Goal: Task Accomplishment & Management: Use online tool/utility

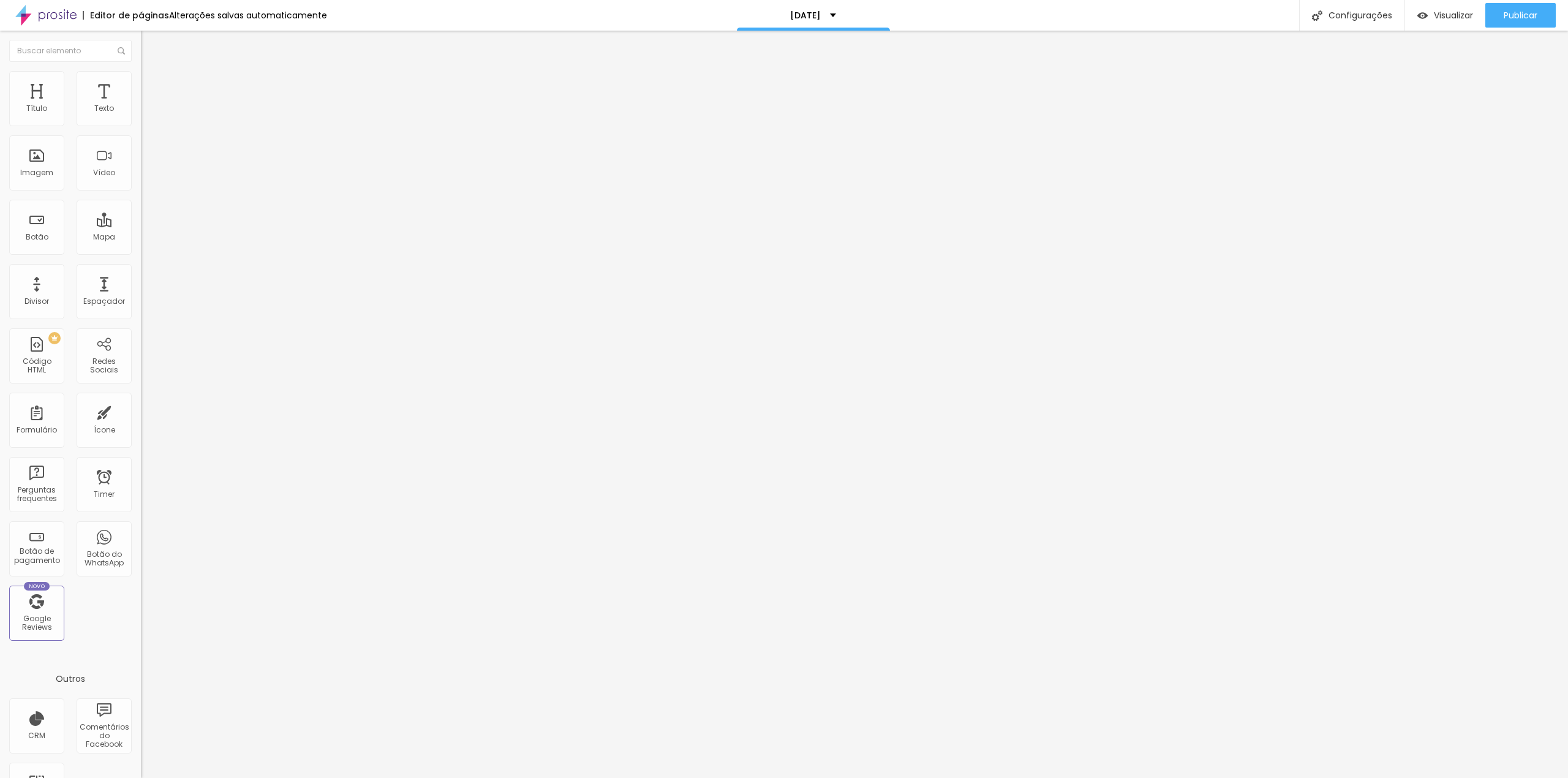
click at [150, 47] on img "button" at bounding box center [155, 45] width 10 height 10
click at [102, 98] on div "Texto" at bounding box center [104, 98] width 55 height 55
click at [152, 82] on span "Estilo" at bounding box center [162, 79] width 19 height 10
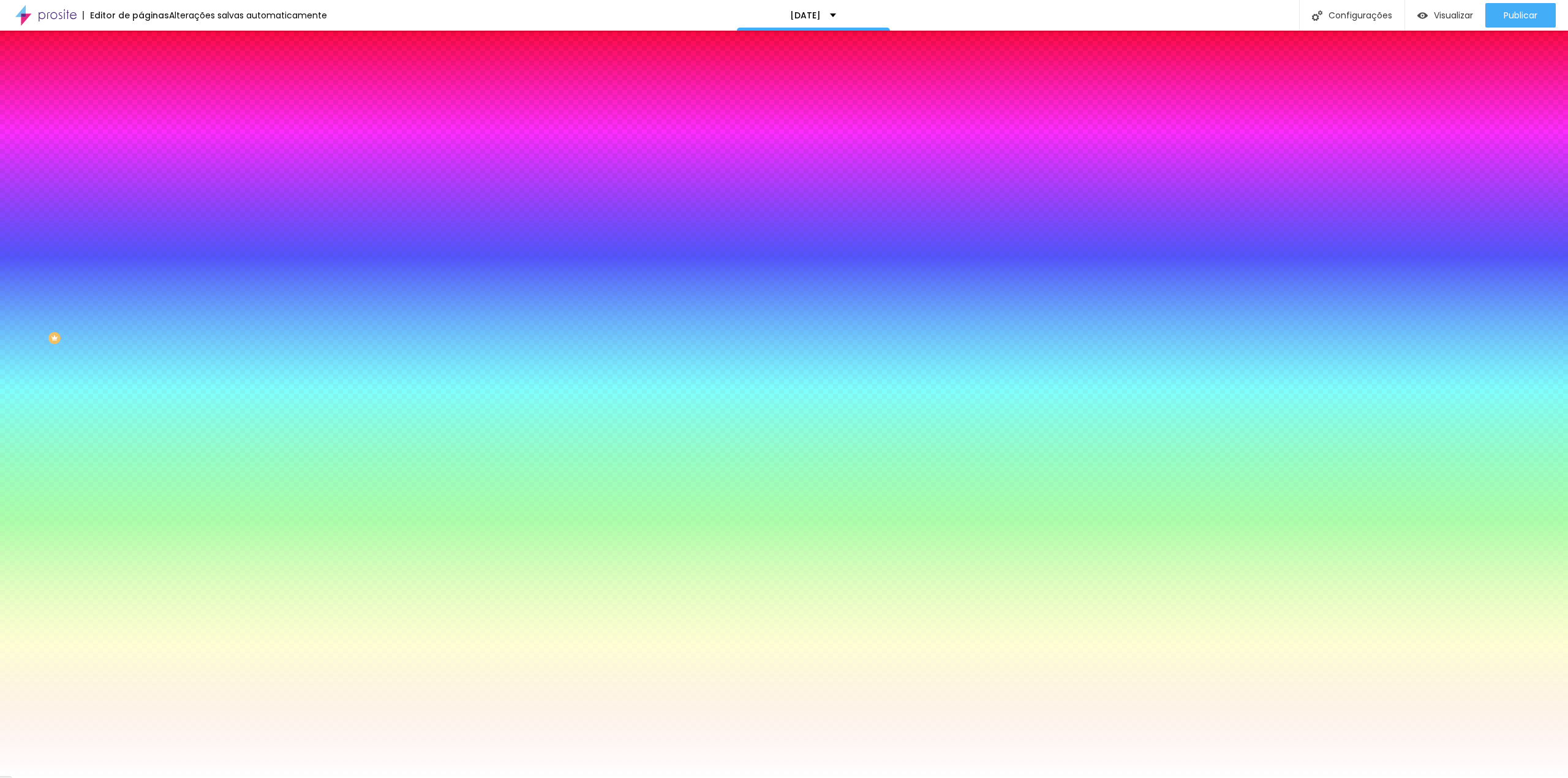
click at [141, 117] on div at bounding box center [211, 117] width 141 height 0
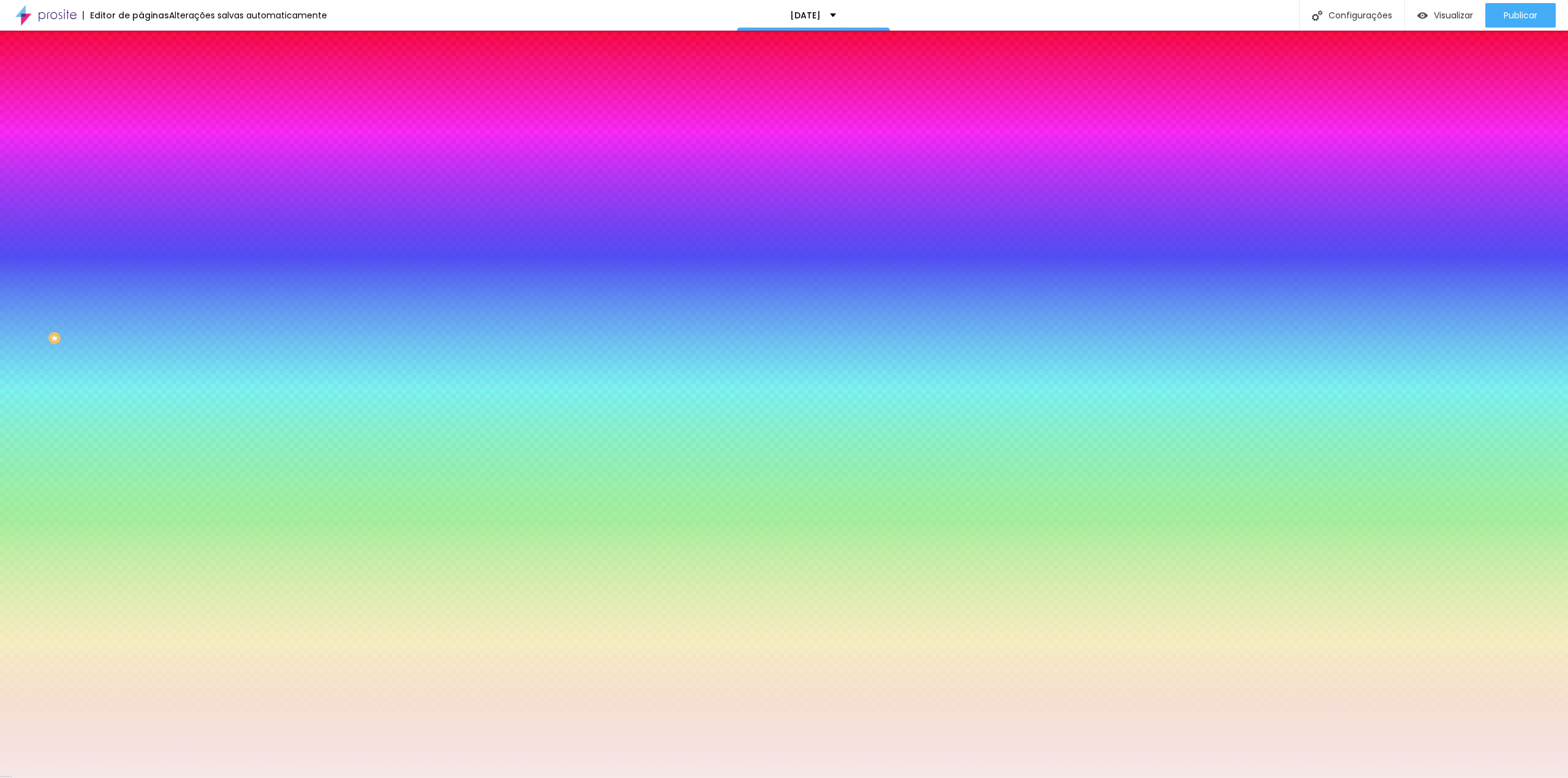
type input "#F6EBEB"
drag, startPoint x: 69, startPoint y: 181, endPoint x: 22, endPoint y: 141, distance: 61.7
click at [22, 141] on div at bounding box center [784, 389] width 1568 height 778
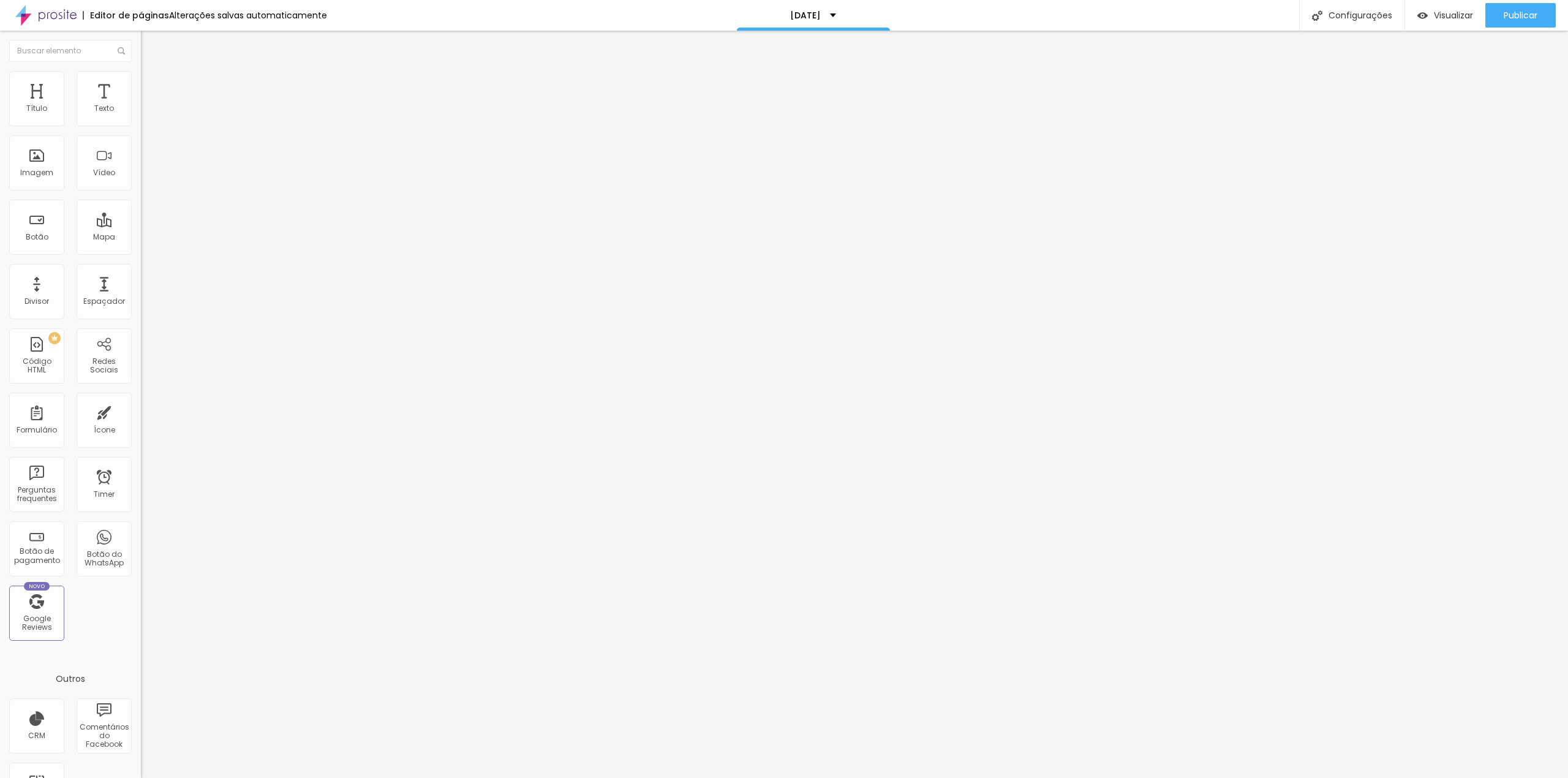
click at [141, 117] on button "button" at bounding box center [149, 111] width 17 height 13
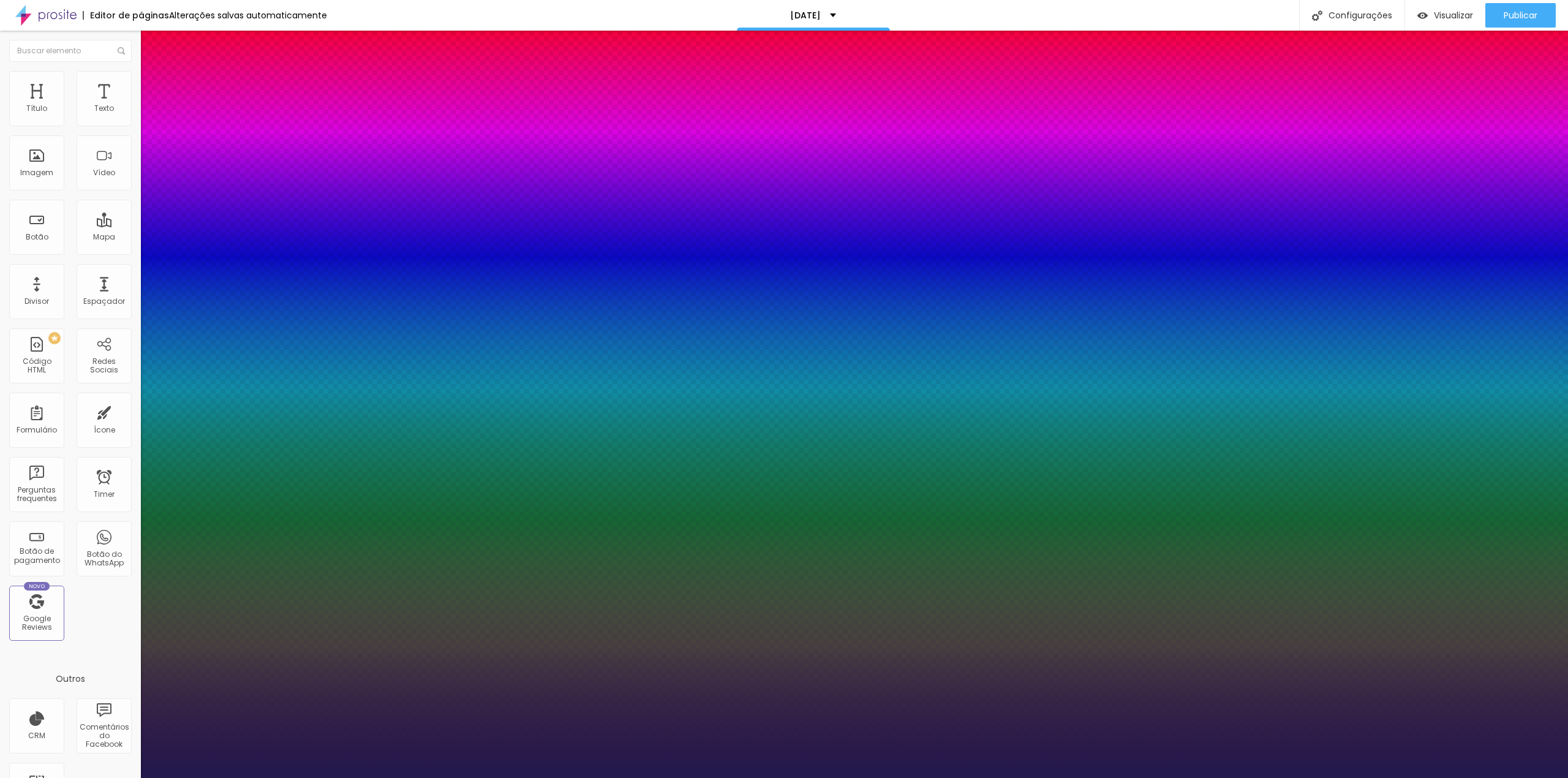
type input "1"
click at [132, 777] on select "AbrilFatface-Regular Actor-Regular Alegreya AlegreyaBlack [PERSON_NAME] [PERSON…" at bounding box center [66, 791] width 132 height 13
select select "Amaranth"
click at [131, 777] on select "AbrilFatface-Regular Actor-Regular Alegreya AlegreyaBlack [PERSON_NAME] [PERSON…" at bounding box center [66, 791] width 132 height 13
click at [132, 777] on select "AbrilFatface-Regular Actor-Regular Alegreya AlegreyaBlack [PERSON_NAME] [PERSON…" at bounding box center [66, 791] width 132 height 13
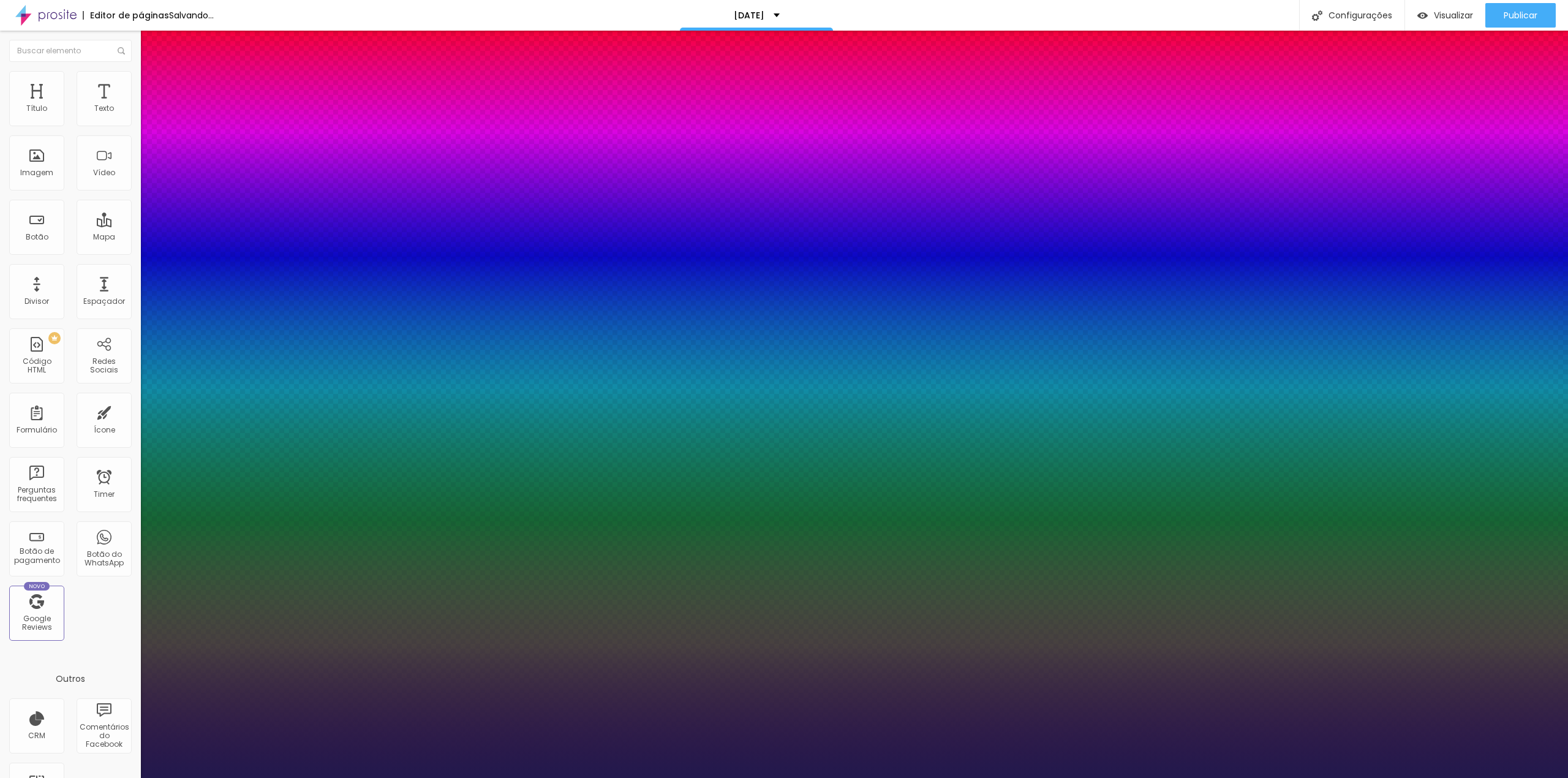
type input "1"
select select "Kalam"
click at [131, 777] on select "AbrilFatface-Regular Actor-Regular Alegreya AlegreyaBlack [PERSON_NAME] [PERSON…" at bounding box center [66, 791] width 132 height 13
type input "1"
click at [132, 777] on select "AbrilFatface-Regular Actor-Regular Alegreya AlegreyaBlack [PERSON_NAME] [PERSON…" at bounding box center [66, 791] width 132 height 13
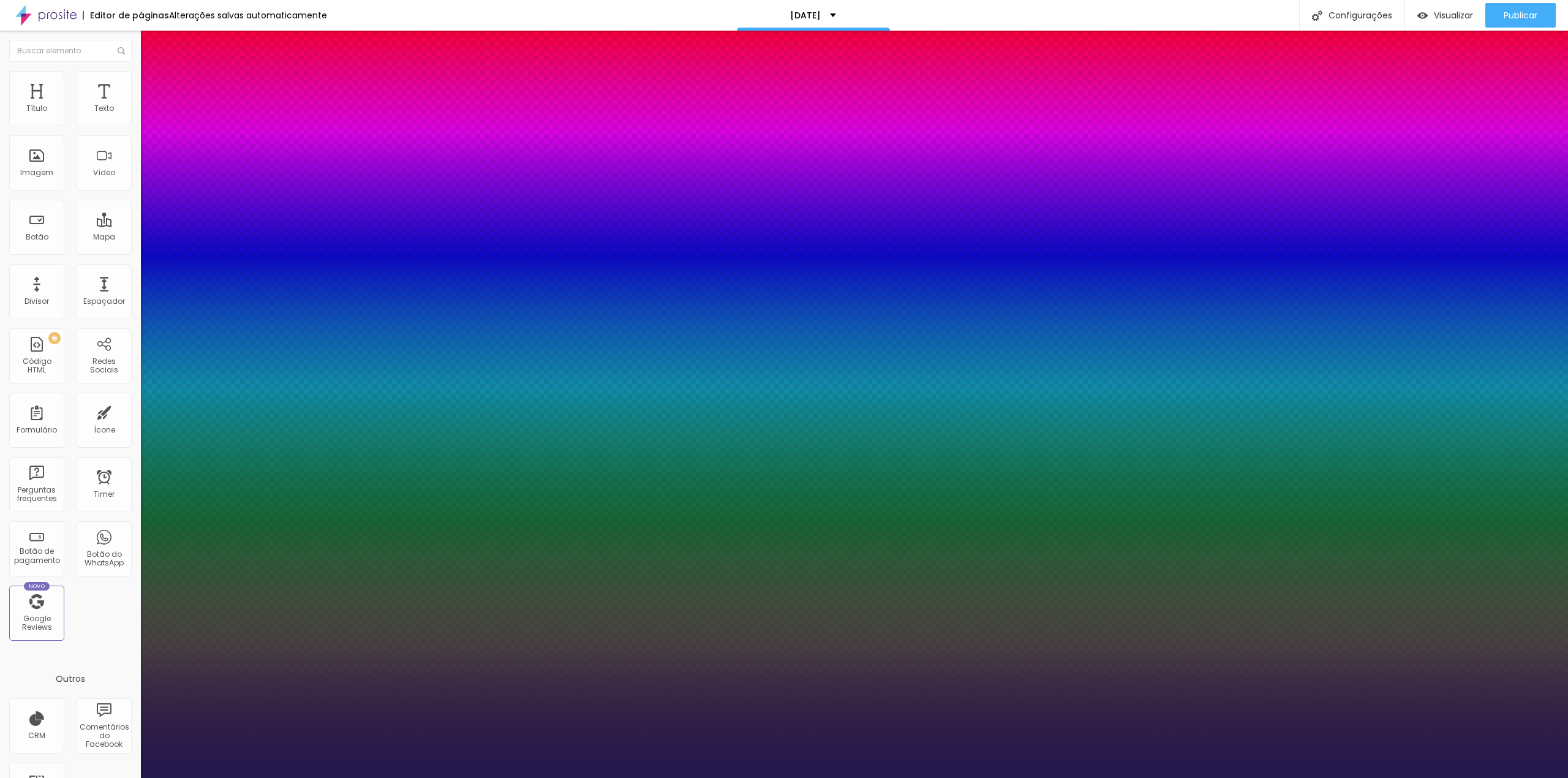
select select "MartelSans-Light"
click at [131, 777] on select "AbrilFatface-Regular Actor-Regular Alegreya AlegreyaBlack [PERSON_NAME] [PERSON…" at bounding box center [66, 791] width 132 height 13
type input "1"
click at [996, 777] on div at bounding box center [784, 778] width 1568 height 0
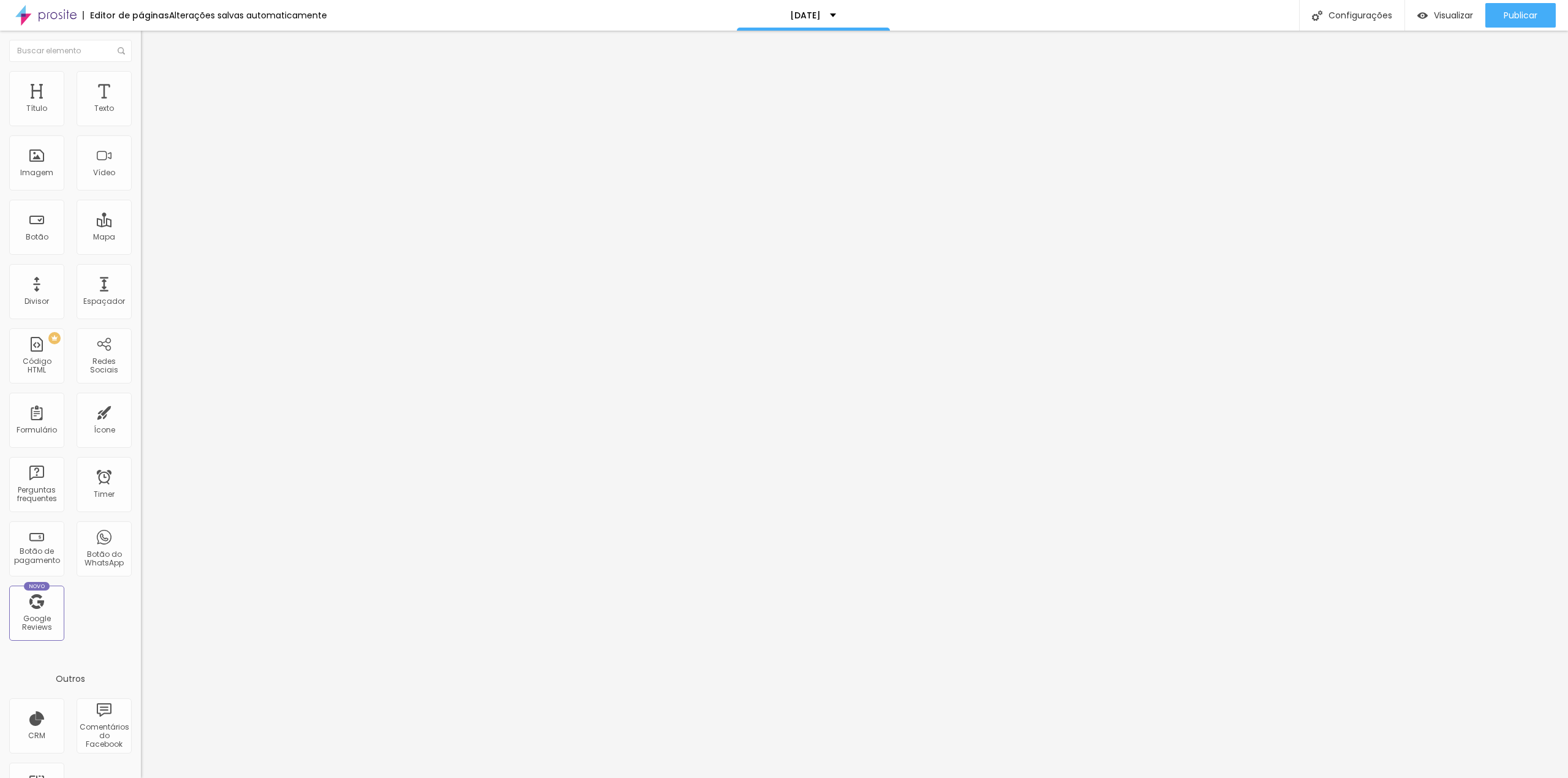
click at [141, 117] on div "Voltar ao padrão" at bounding box center [211, 105] width 141 height 27
click at [146, 114] on icon "button" at bounding box center [149, 110] width 7 height 7
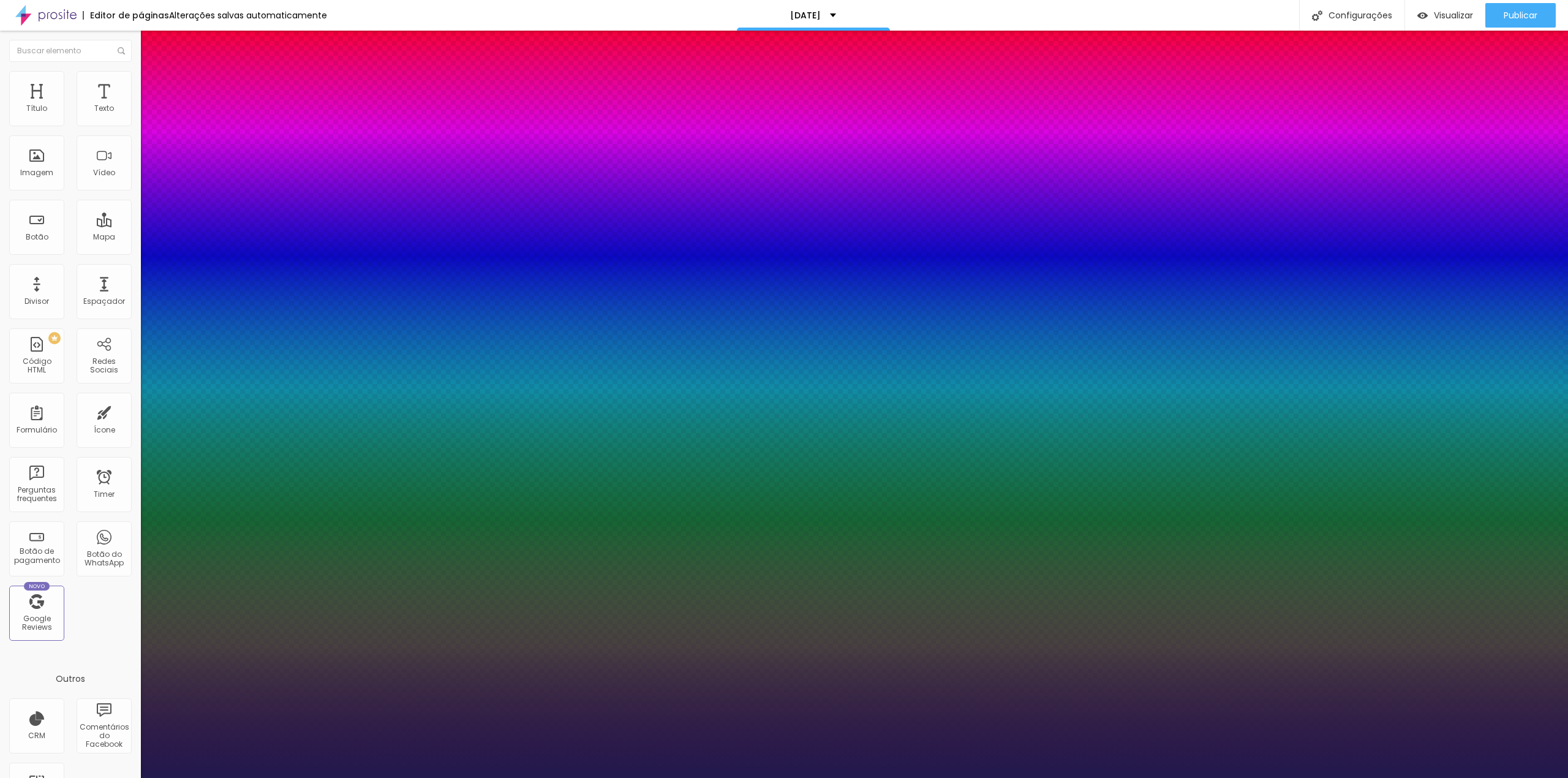
type input "1"
click at [132, 777] on select "AbrilFatface-Regular Actor-Regular Alegreya AlegreyaBlack [PERSON_NAME] [PERSON…" at bounding box center [66, 791] width 132 height 13
select select "Lora-Italic"
click at [131, 777] on select "AbrilFatface-Regular Actor-Regular Alegreya AlegreyaBlack [PERSON_NAME] [PERSON…" at bounding box center [66, 791] width 132 height 13
type input "1"
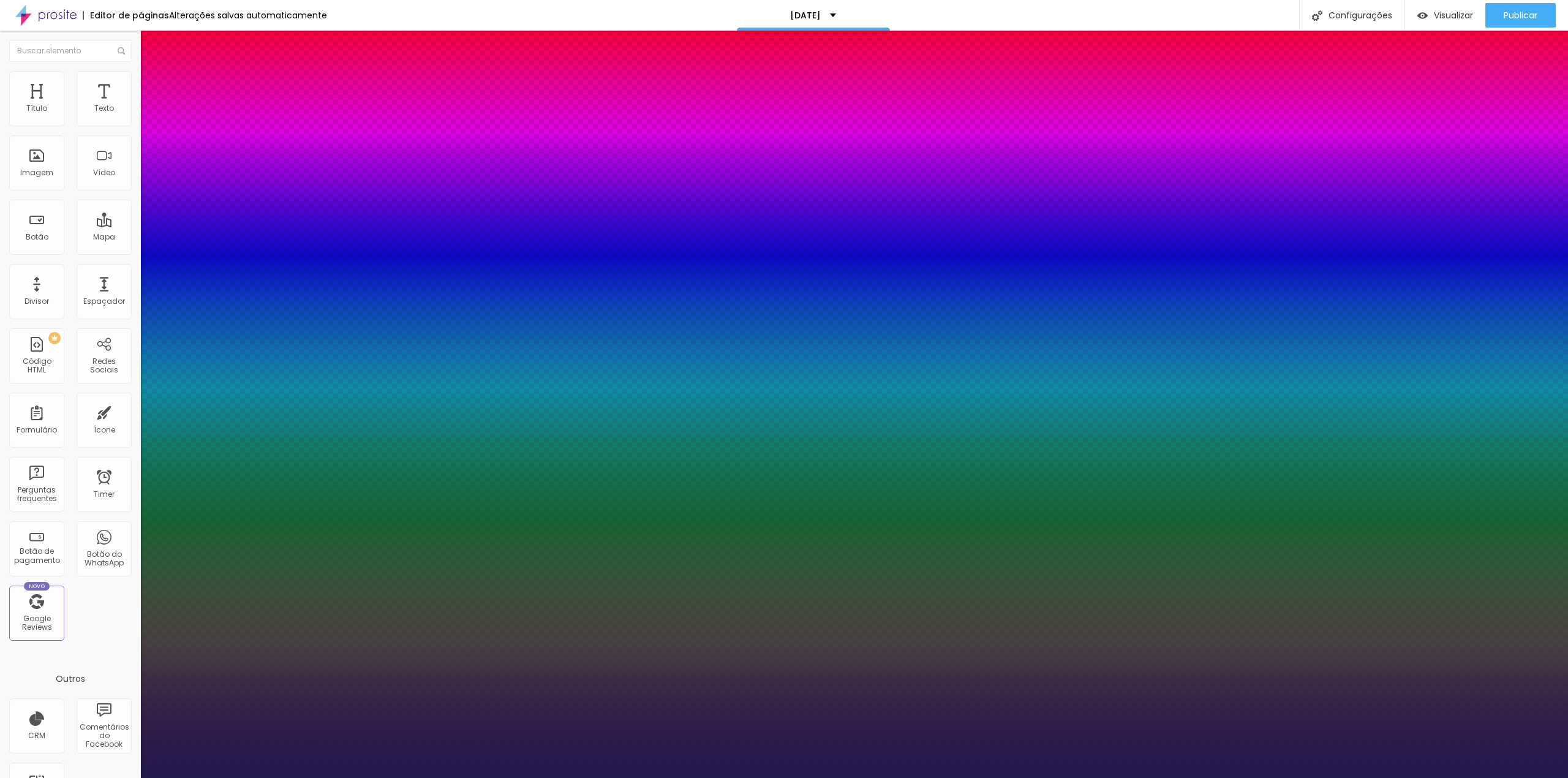
click at [929, 777] on div at bounding box center [784, 778] width 1568 height 0
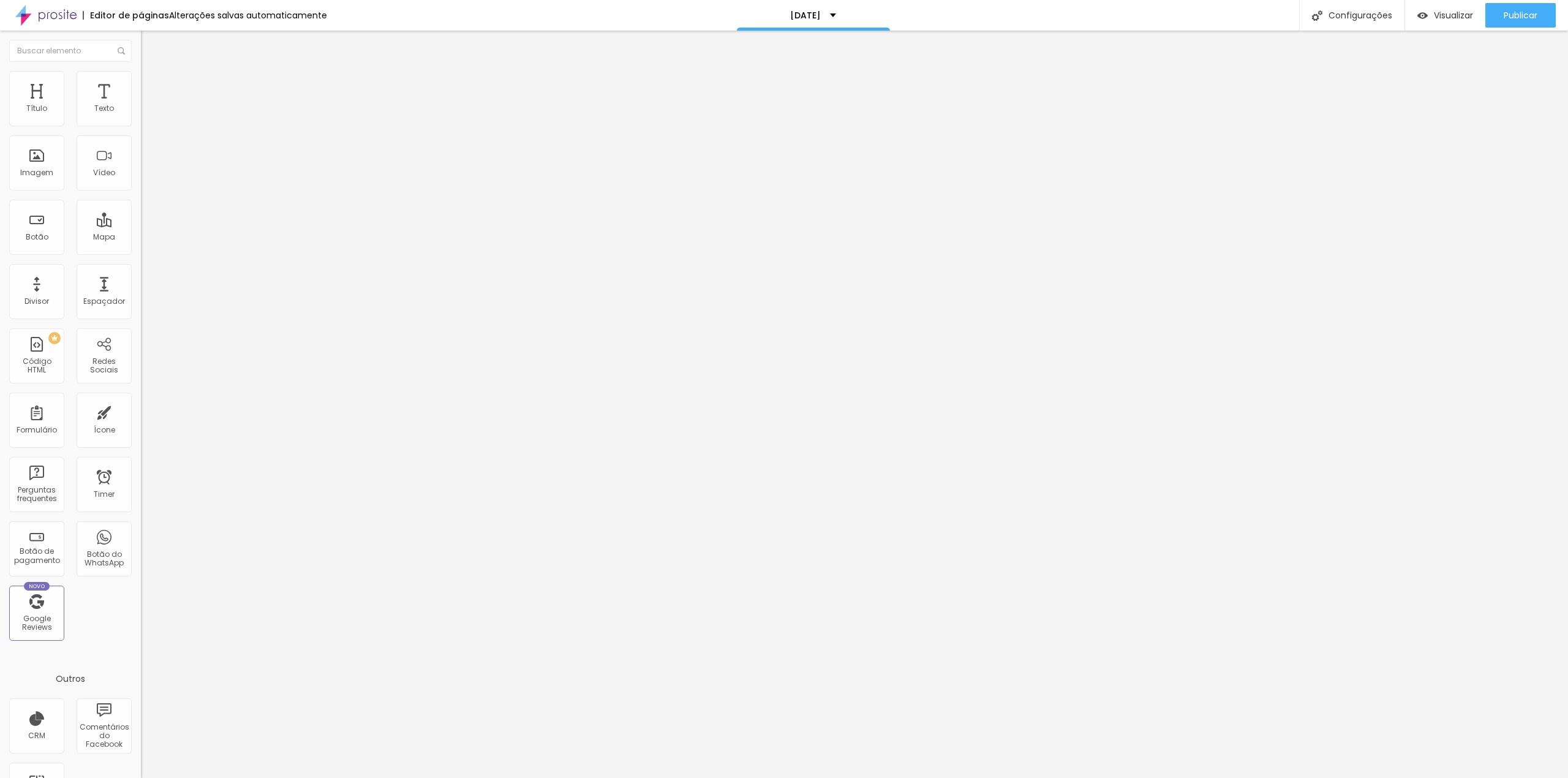
click at [141, 117] on button "button" at bounding box center [149, 111] width 17 height 13
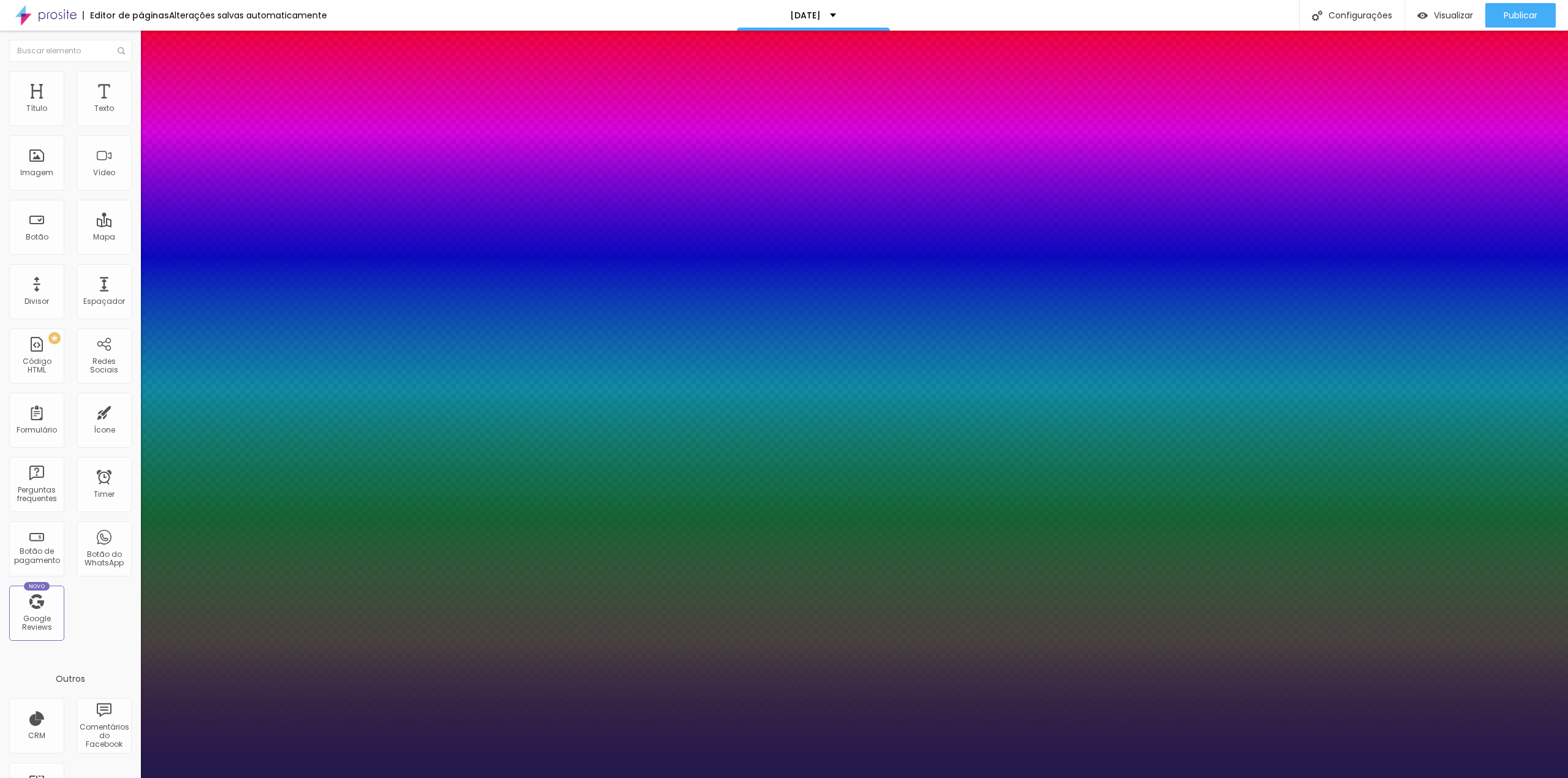
type input "1"
type input "17"
type input "1"
type input "18"
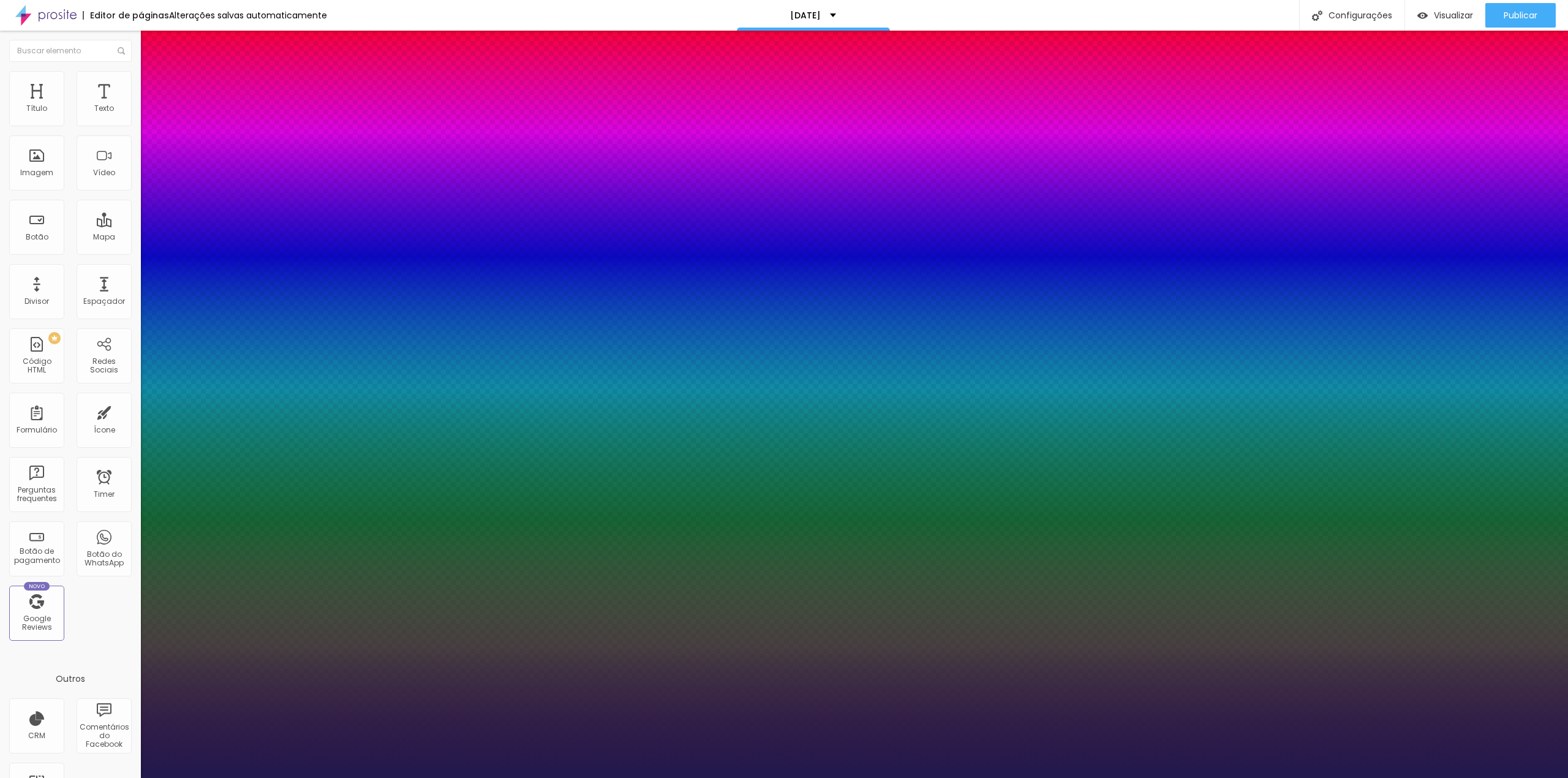
type input "18"
type input "1"
type input "20"
type input "1"
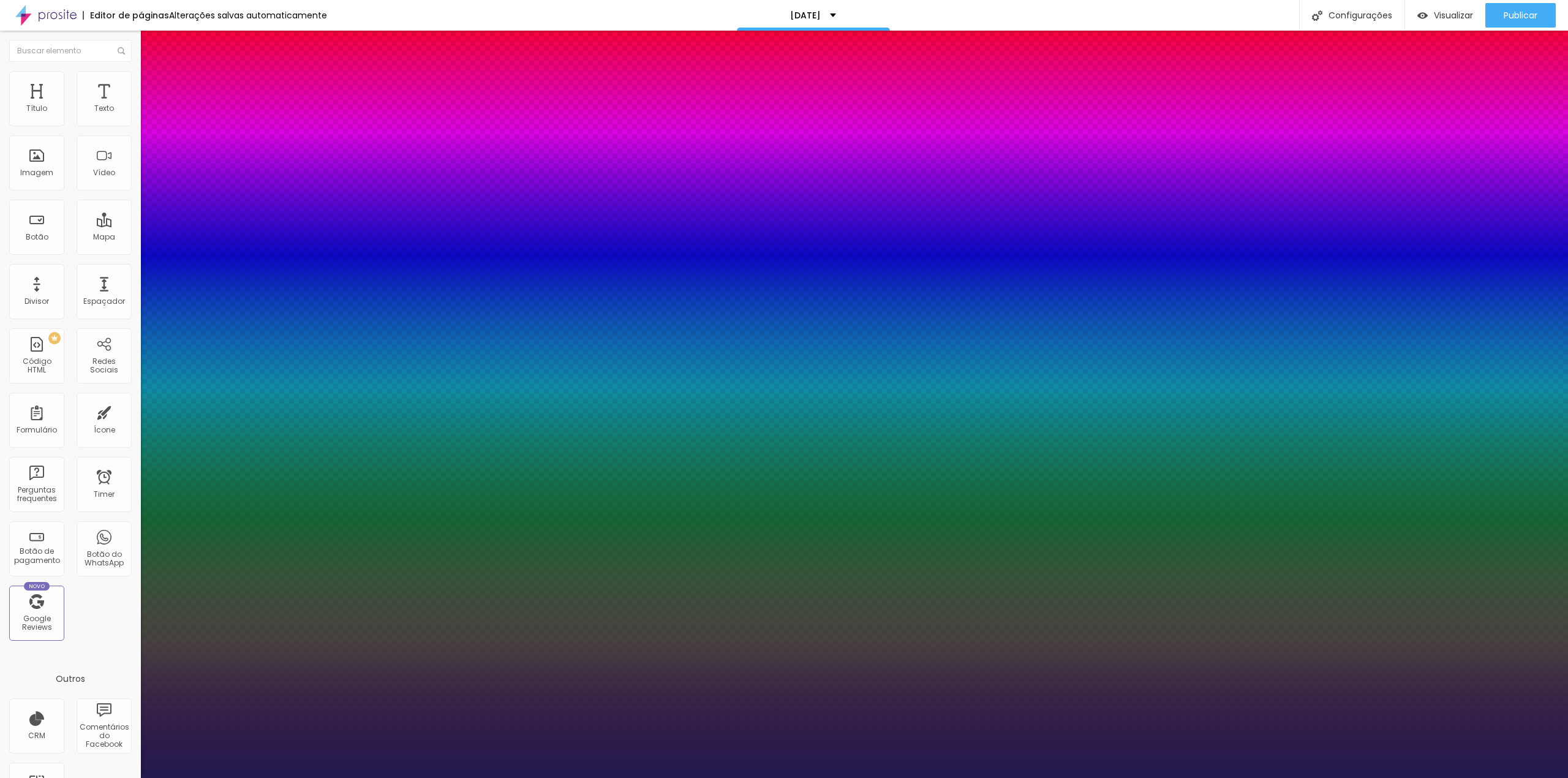
type input "21"
type input "1"
type input "24"
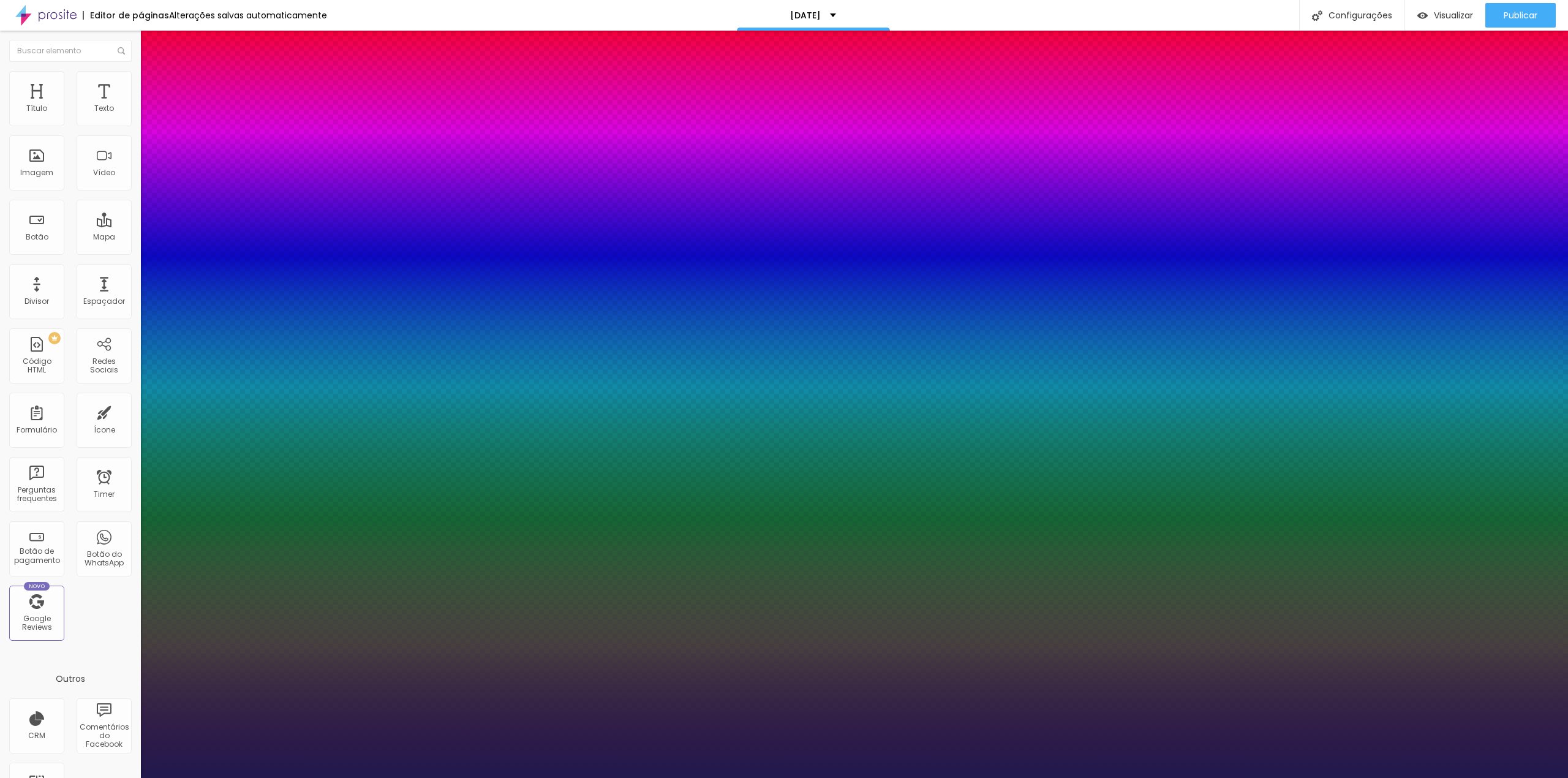
type input "1"
type input "25"
type input "1"
type input "27"
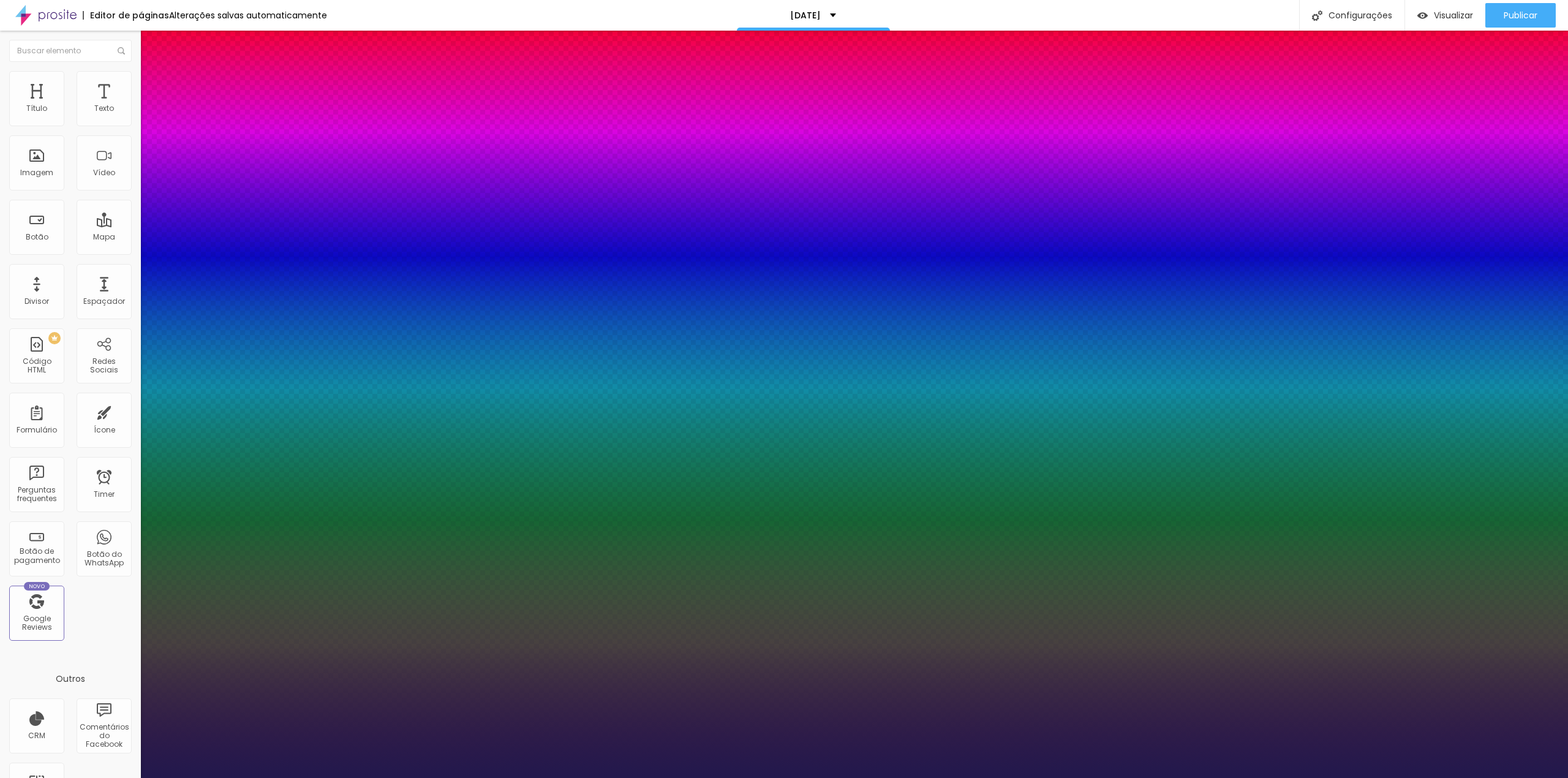
type input "27"
type input "1"
type input "29"
type input "1"
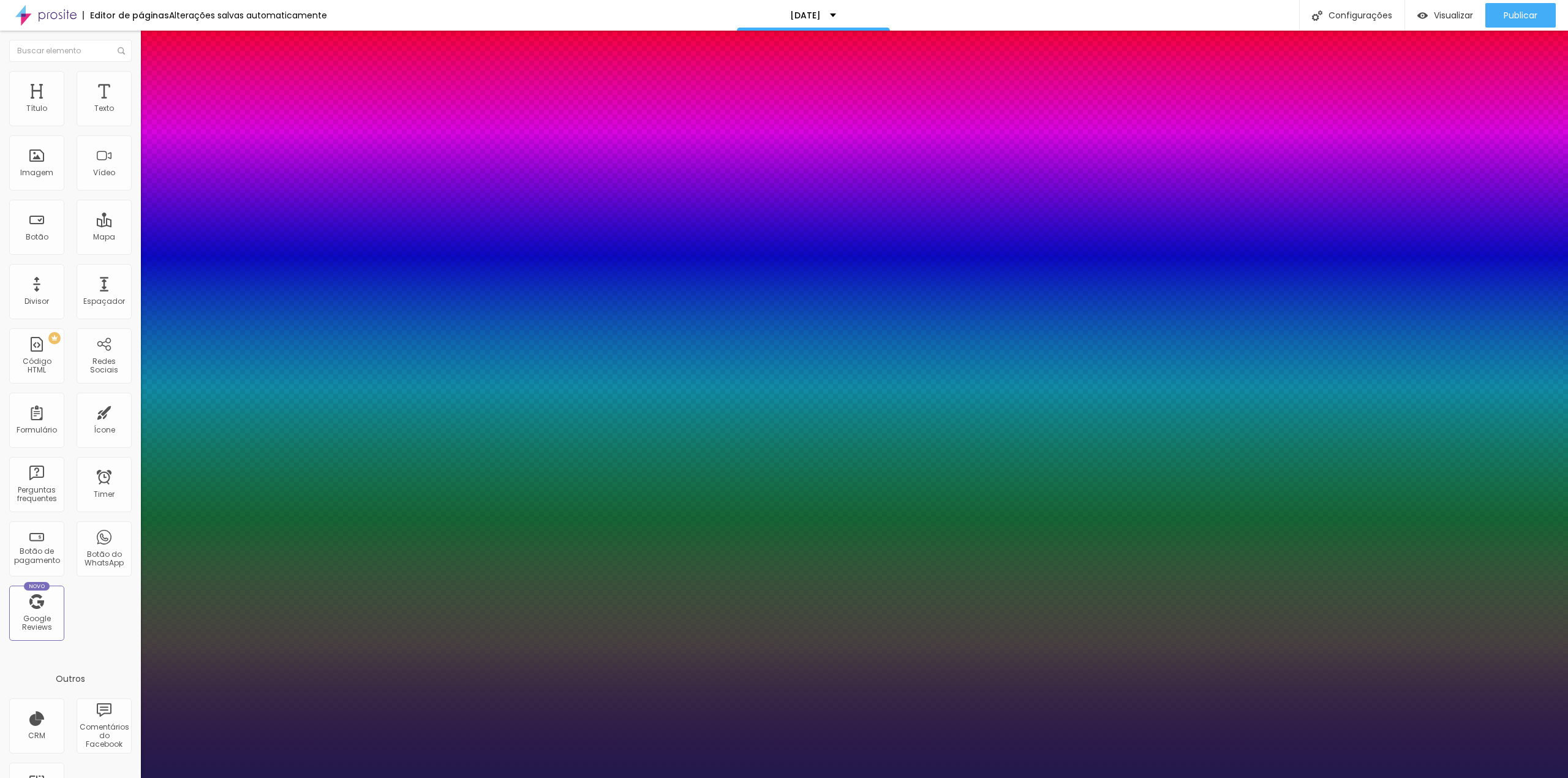
type input "43"
type input "1"
type input "45"
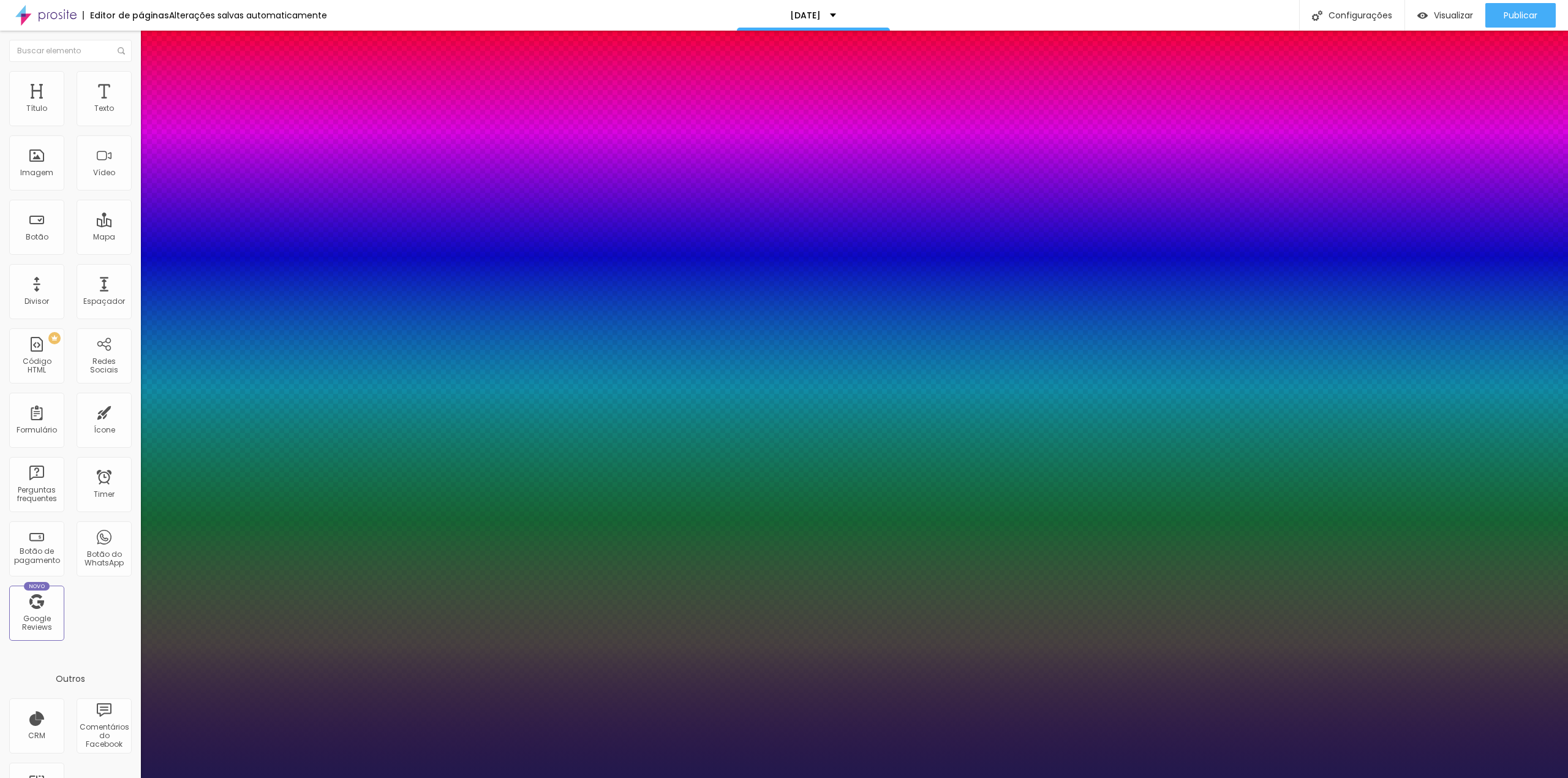
type input "1"
type input "44"
type input "1"
type input "43"
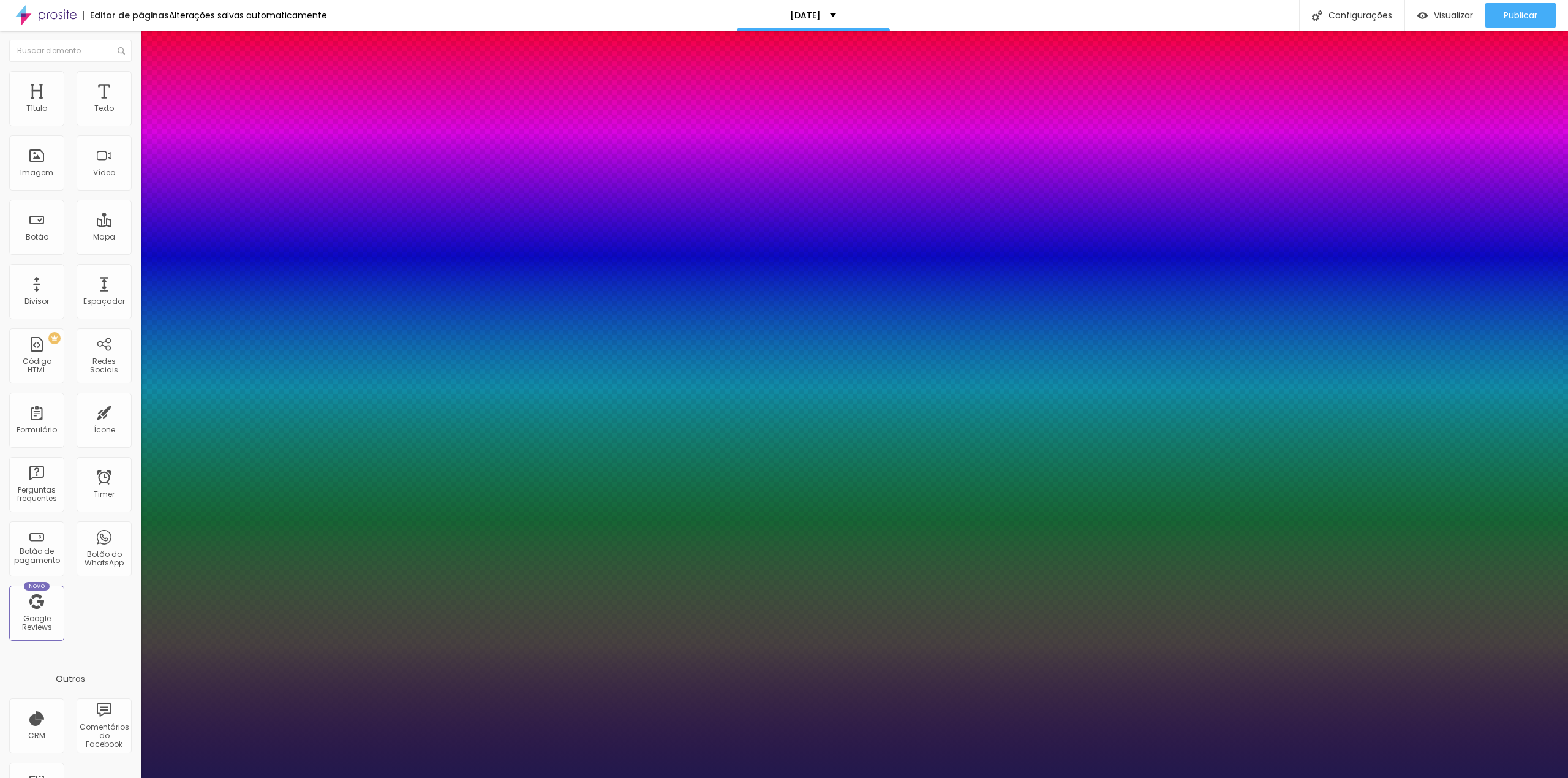
type input "43"
type input "1"
type input "42"
type input "1"
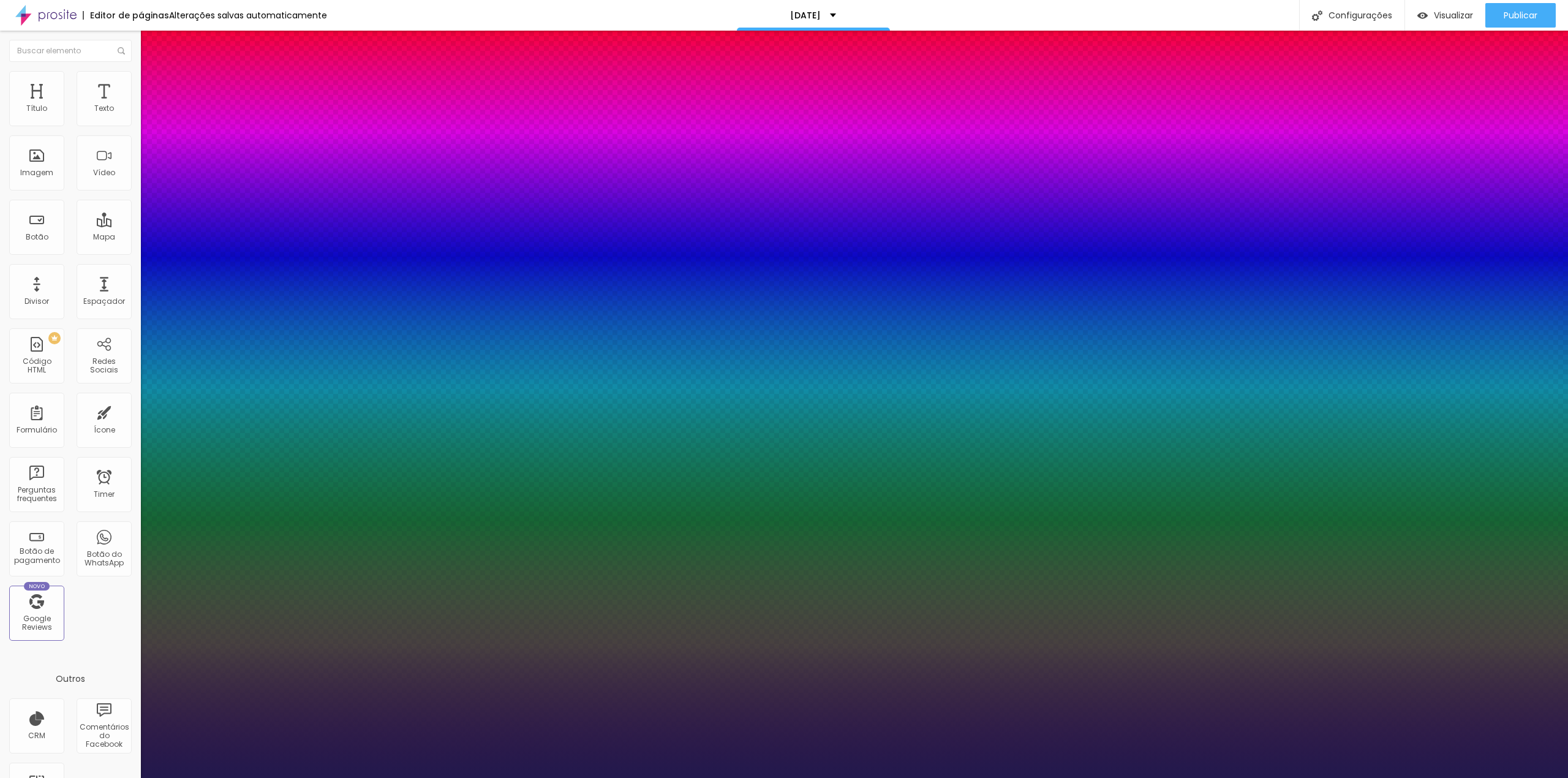
type input "41"
type input "1"
type input "40"
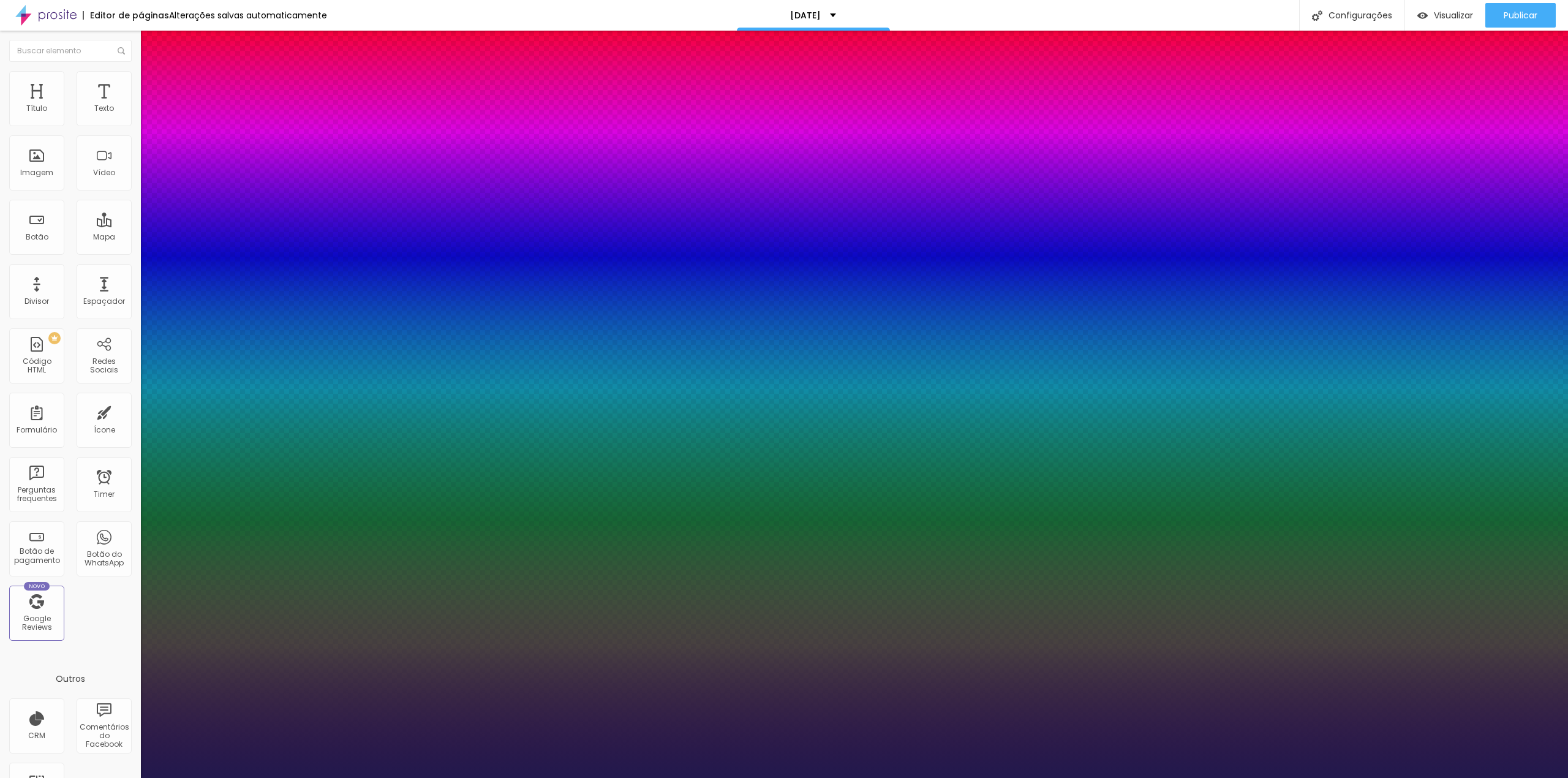
type input "1"
type input "38"
type input "1"
type input "37"
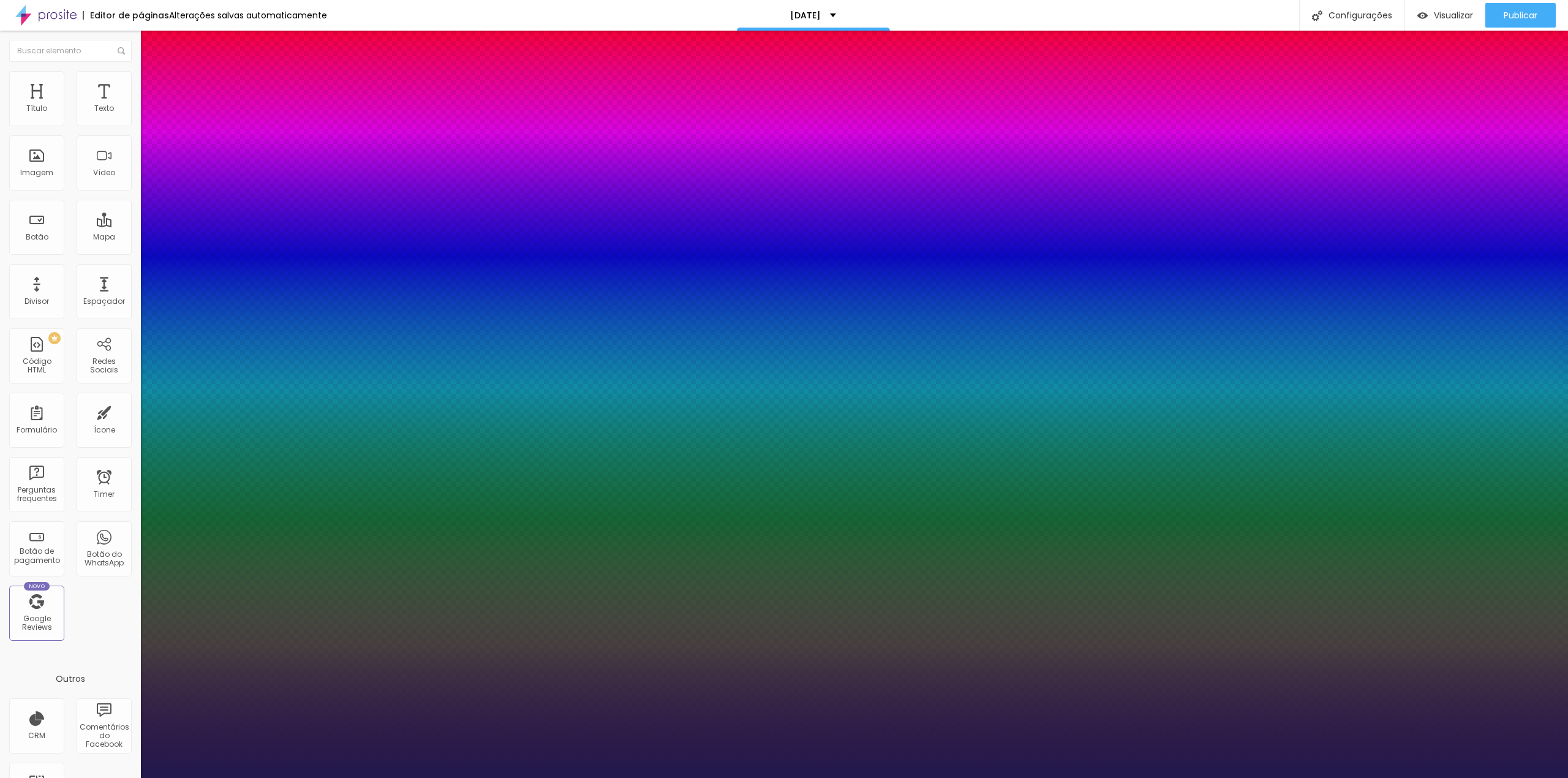
type input "37"
type input "1"
type input "35"
type input "1"
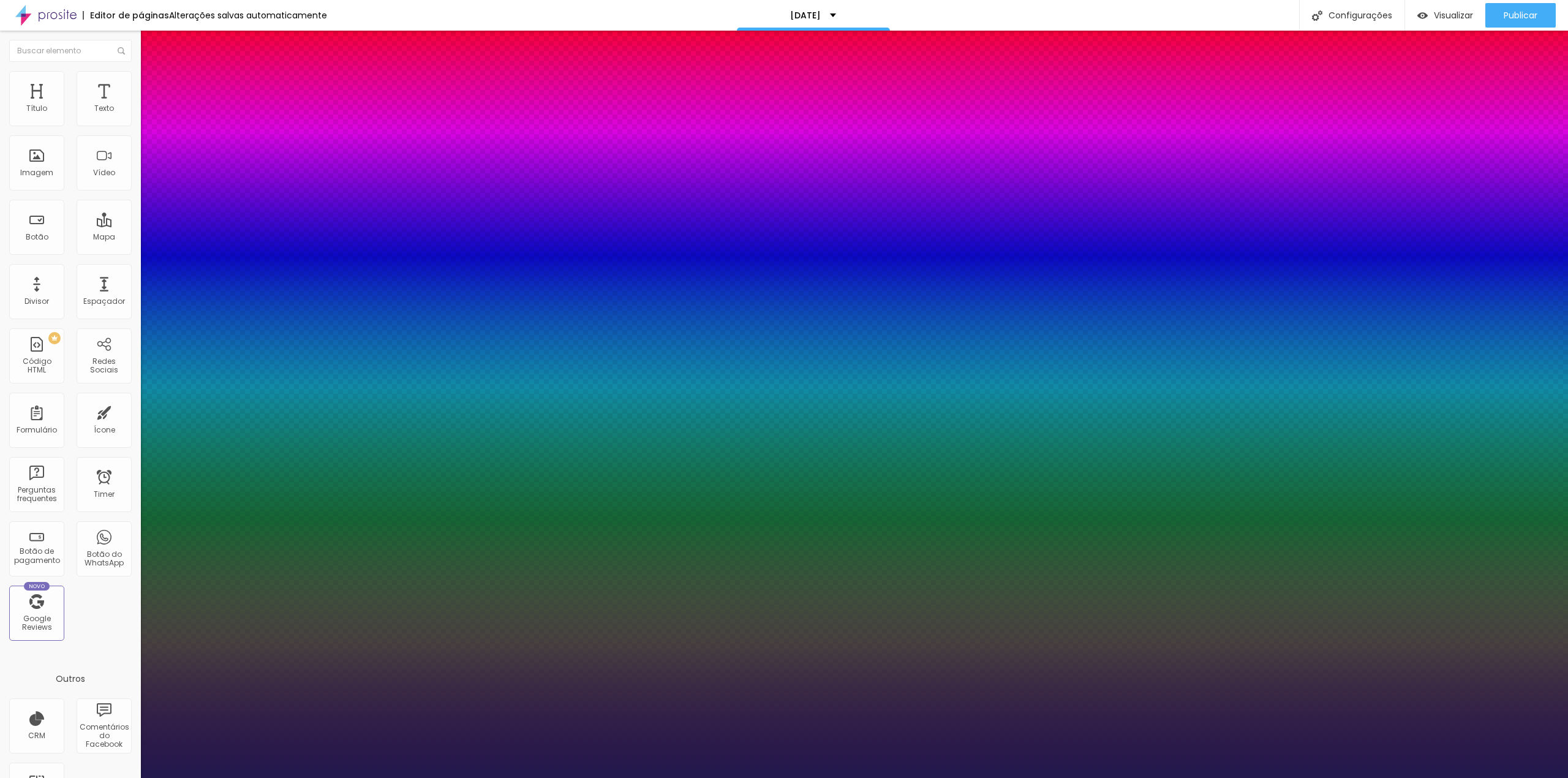
type input "34"
type input "1"
type input "33"
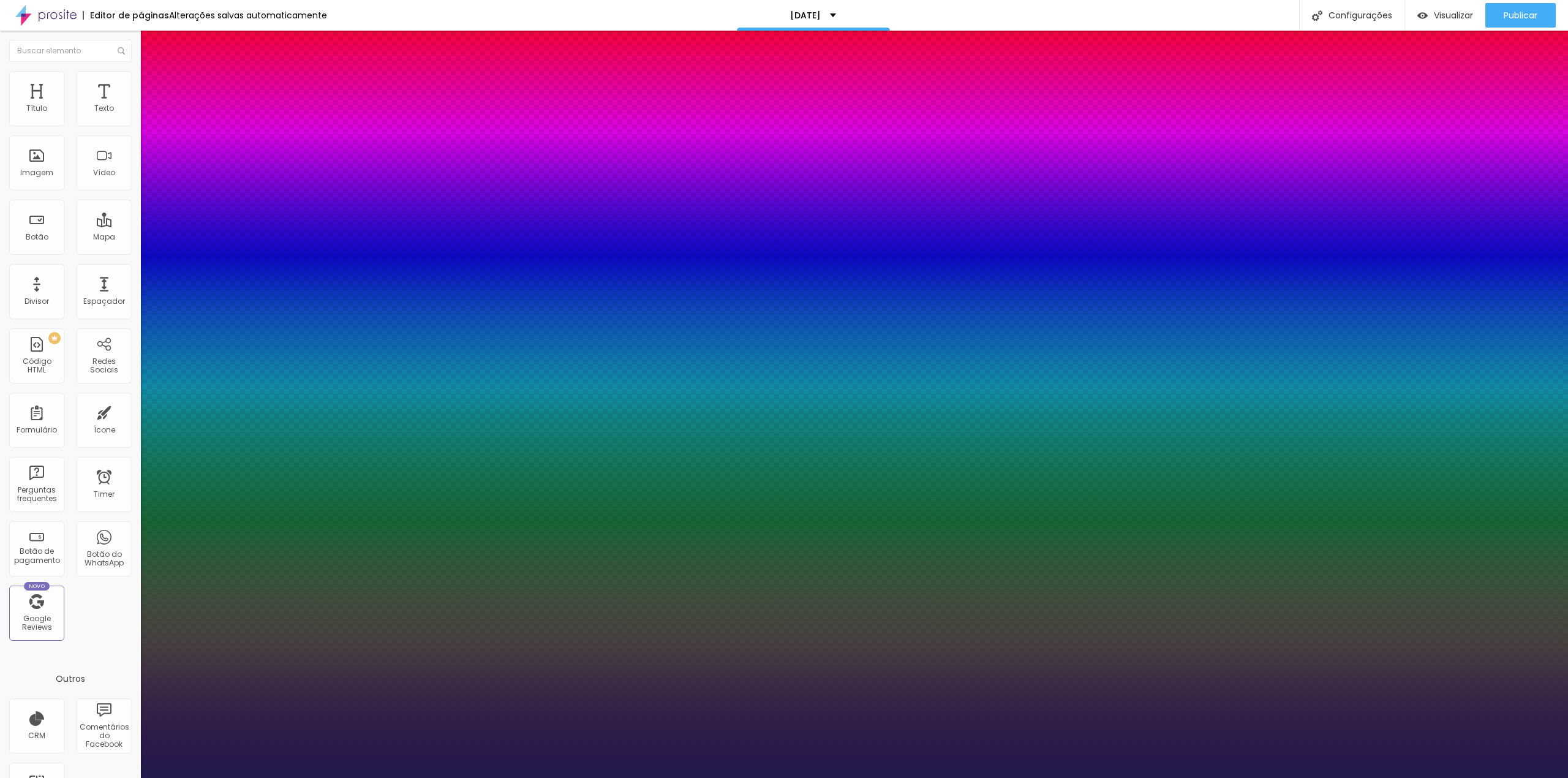
type input "1"
type input "32"
type input "1"
type input "31"
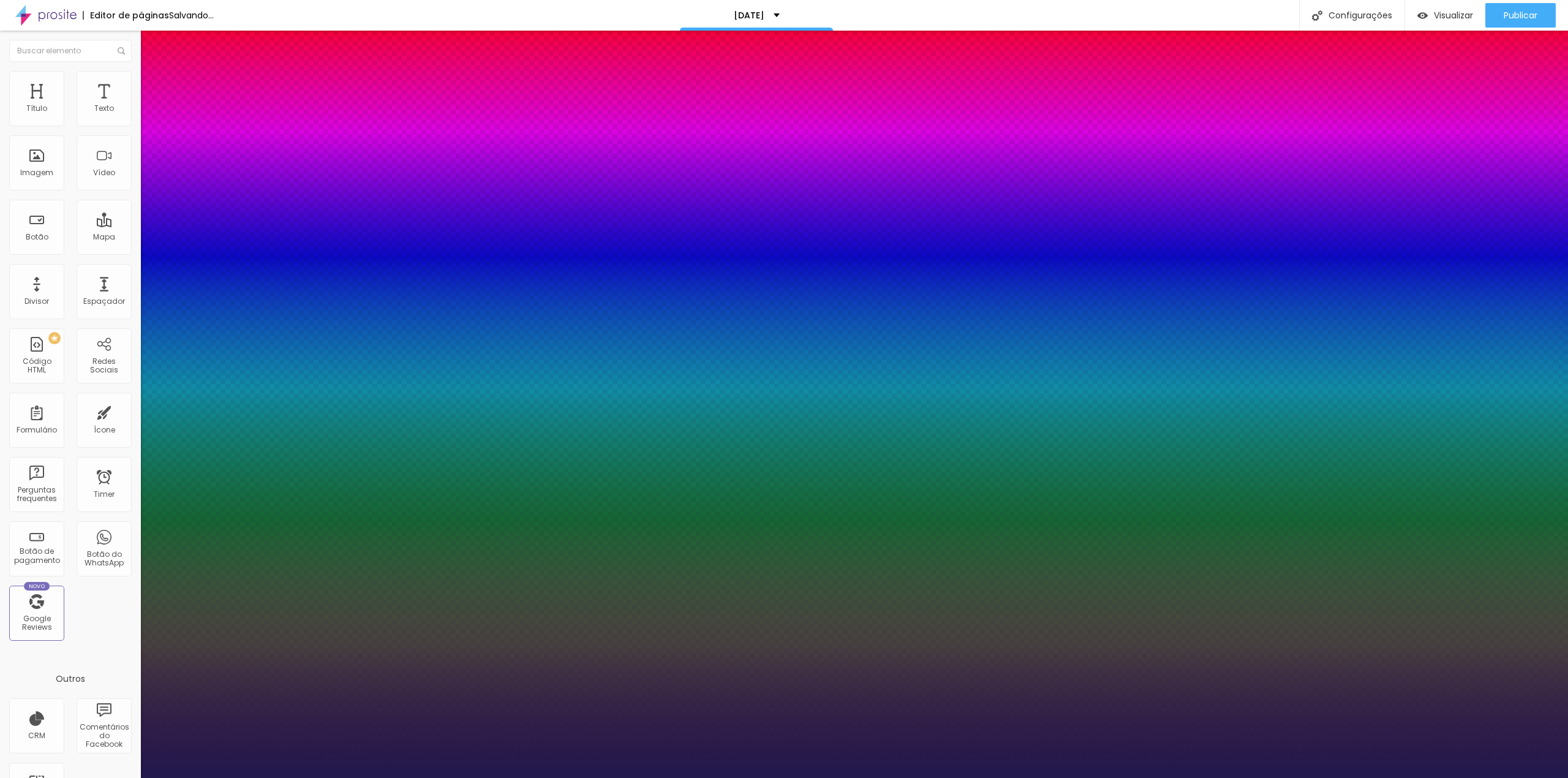
type input "31"
type input "1"
drag, startPoint x: 166, startPoint y: 208, endPoint x: 180, endPoint y: 212, distance: 14.6
type input "31"
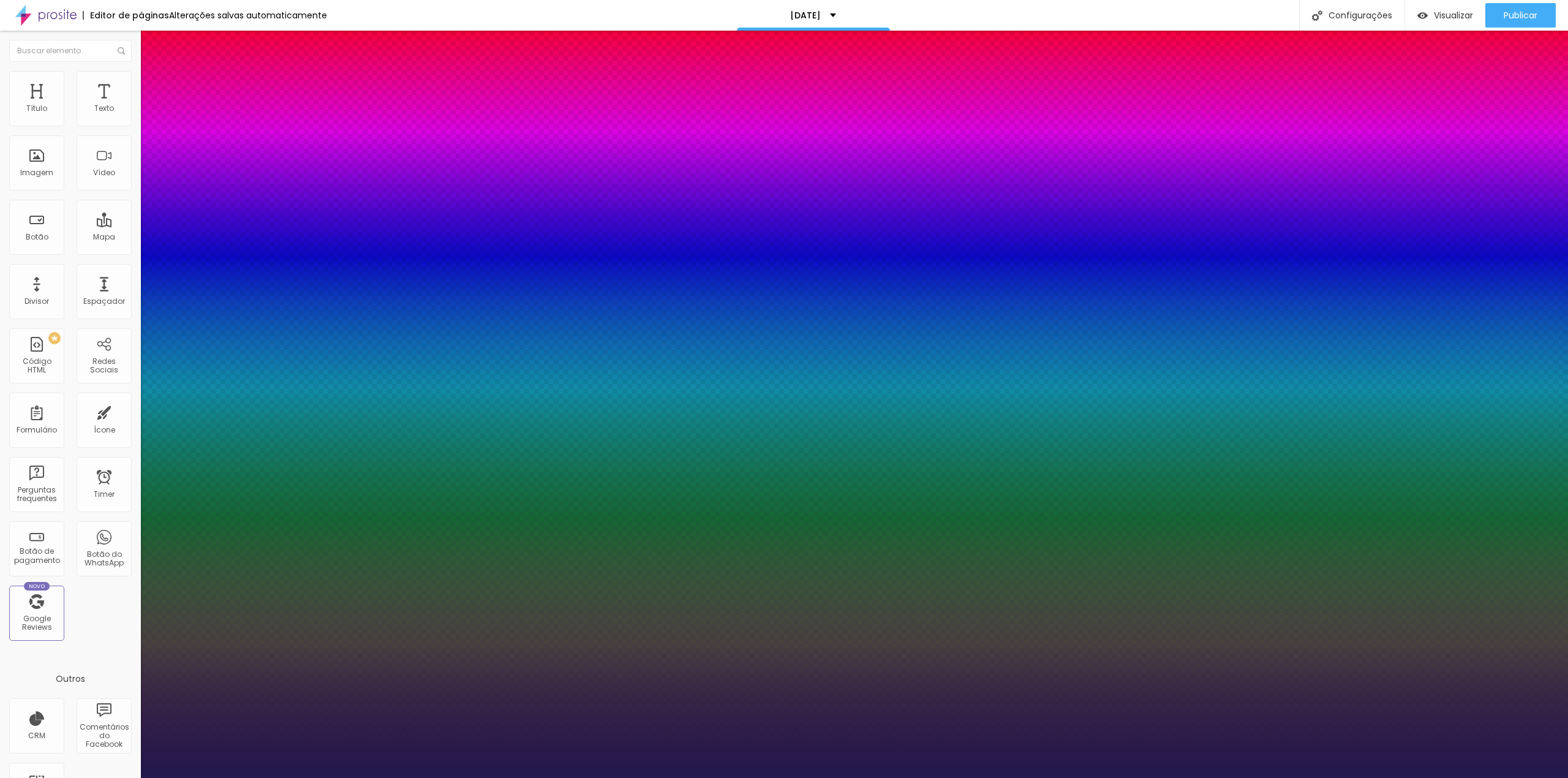
click at [1345, 777] on div at bounding box center [784, 778] width 1568 height 0
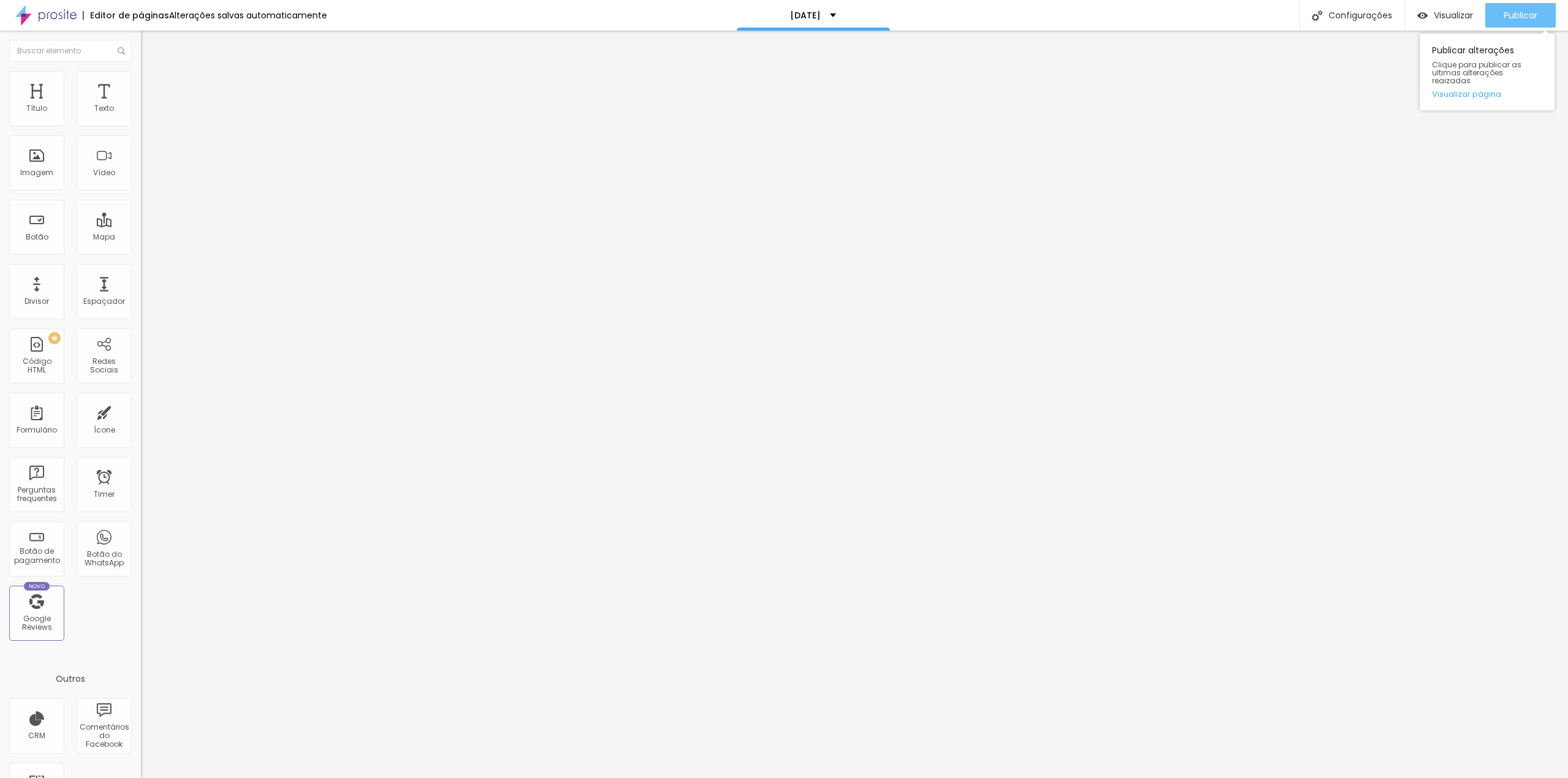
click at [1535, 18] on span "Publicar" at bounding box center [1521, 15] width 34 height 10
click at [1429, 22] on div "Visualizar" at bounding box center [1434, 16] width 56 height 24
click at [141, 117] on button "button" at bounding box center [149, 111] width 17 height 13
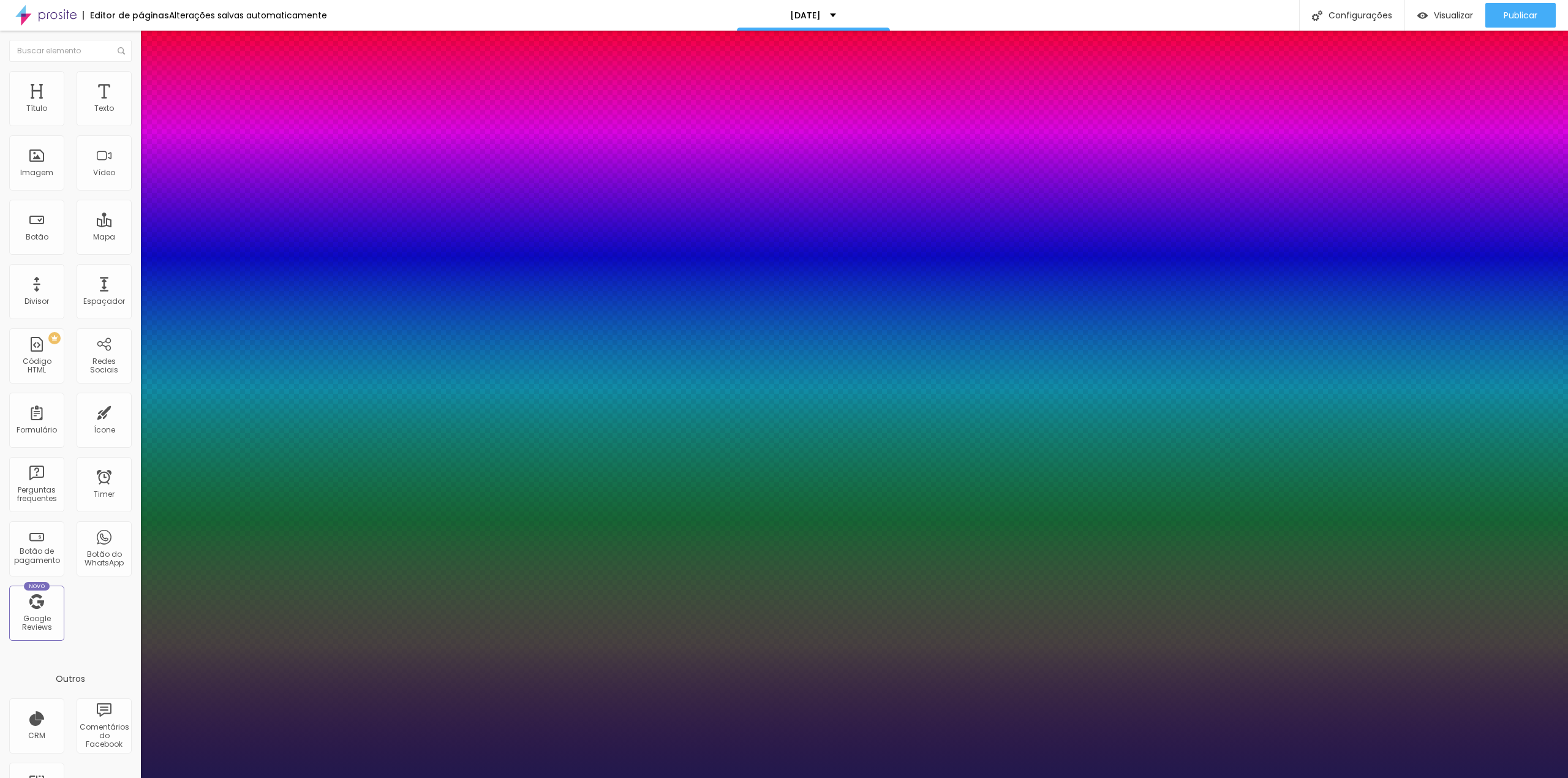
type input "1"
click at [117, 777] on div at bounding box center [784, 778] width 1568 height 0
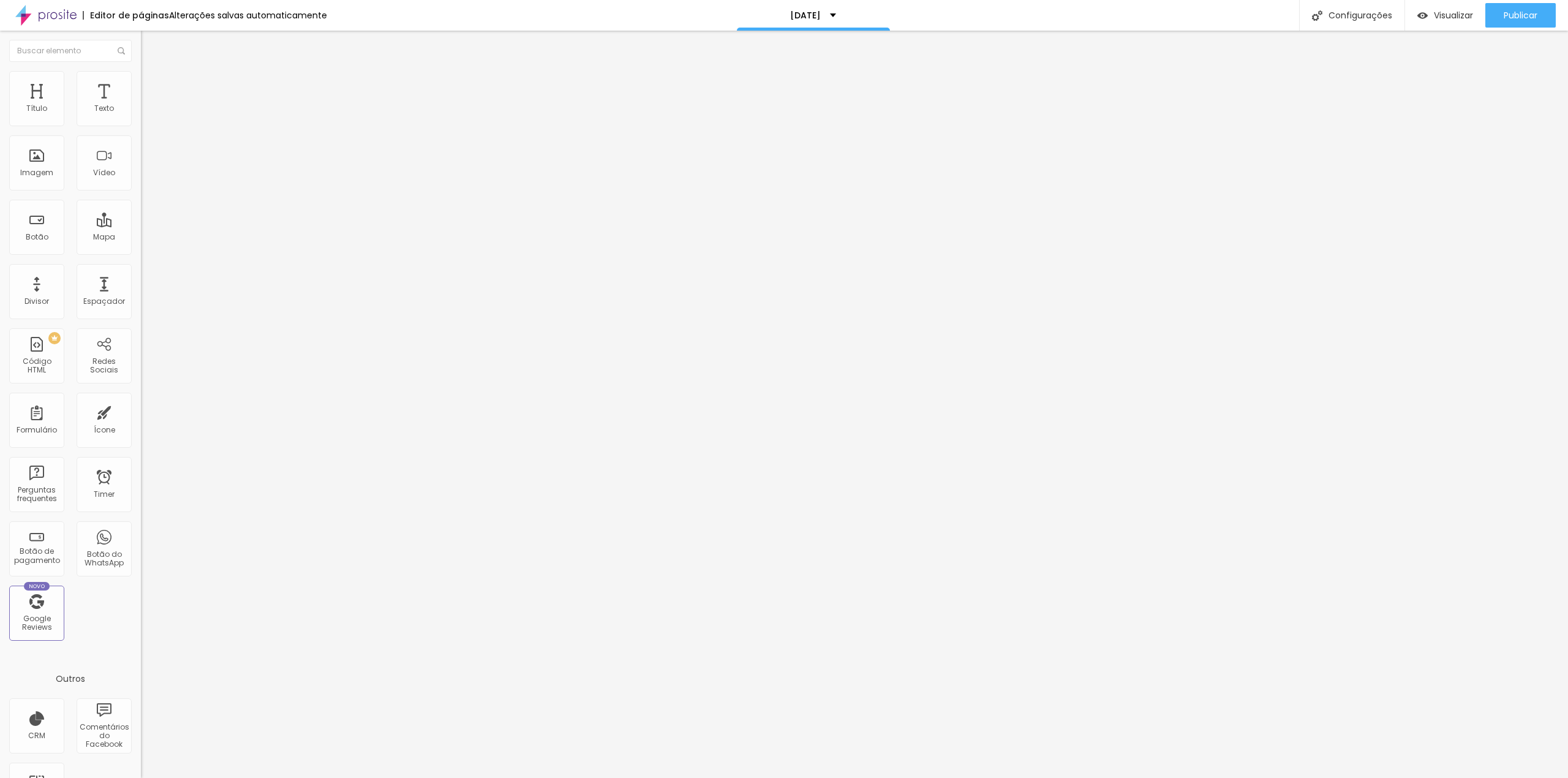
click at [141, 77] on img at bounding box center [146, 77] width 11 height 11
click at [141, 79] on li "Avançado" at bounding box center [211, 77] width 141 height 12
click at [1499, 10] on button "Publicar" at bounding box center [1521, 16] width 71 height 24
